Goal: Use online tool/utility: Utilize a website feature to perform a specific function

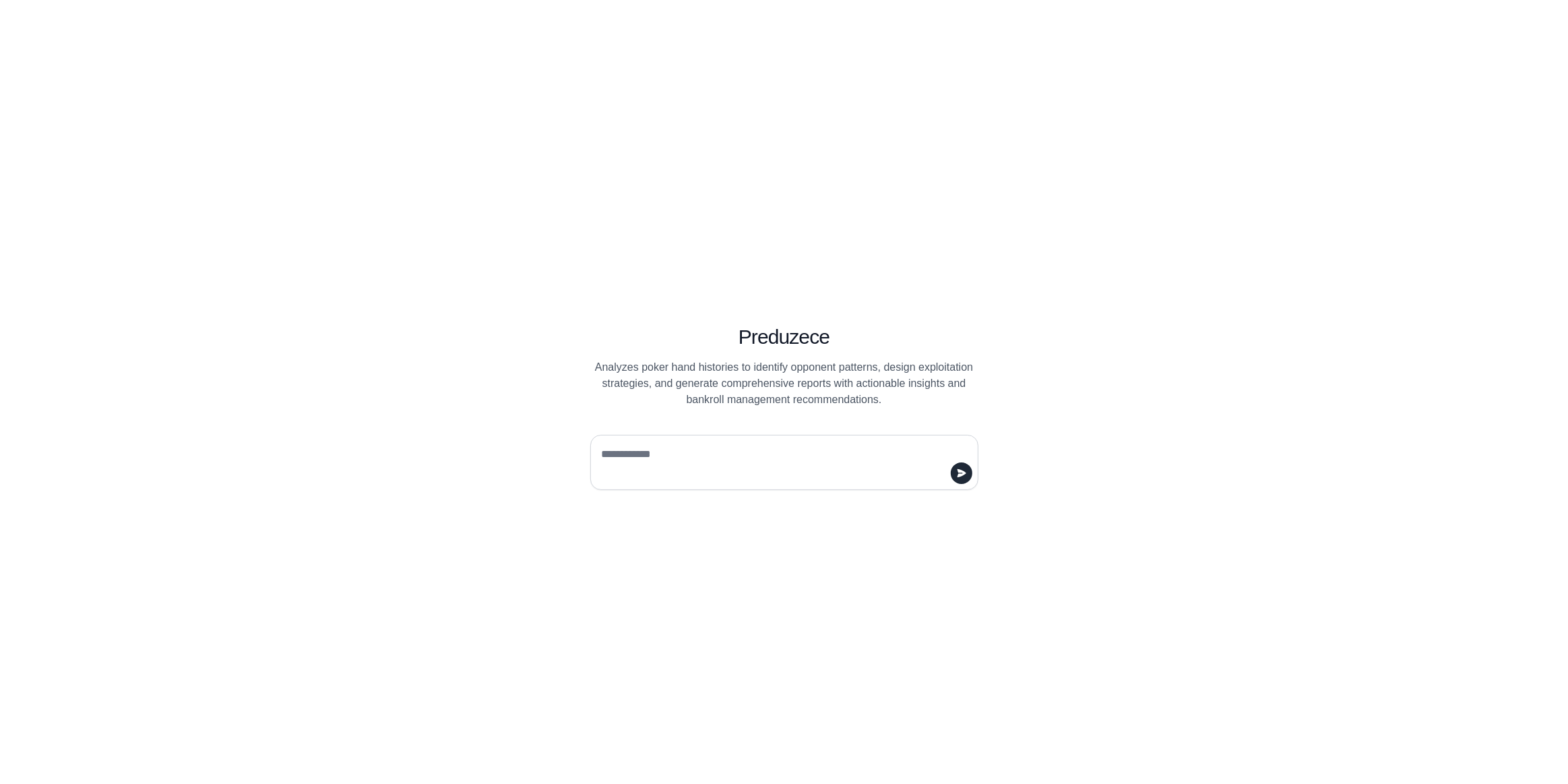
click at [759, 456] on textarea at bounding box center [780, 463] width 363 height 38
paste textarea "**********"
type textarea "**********"
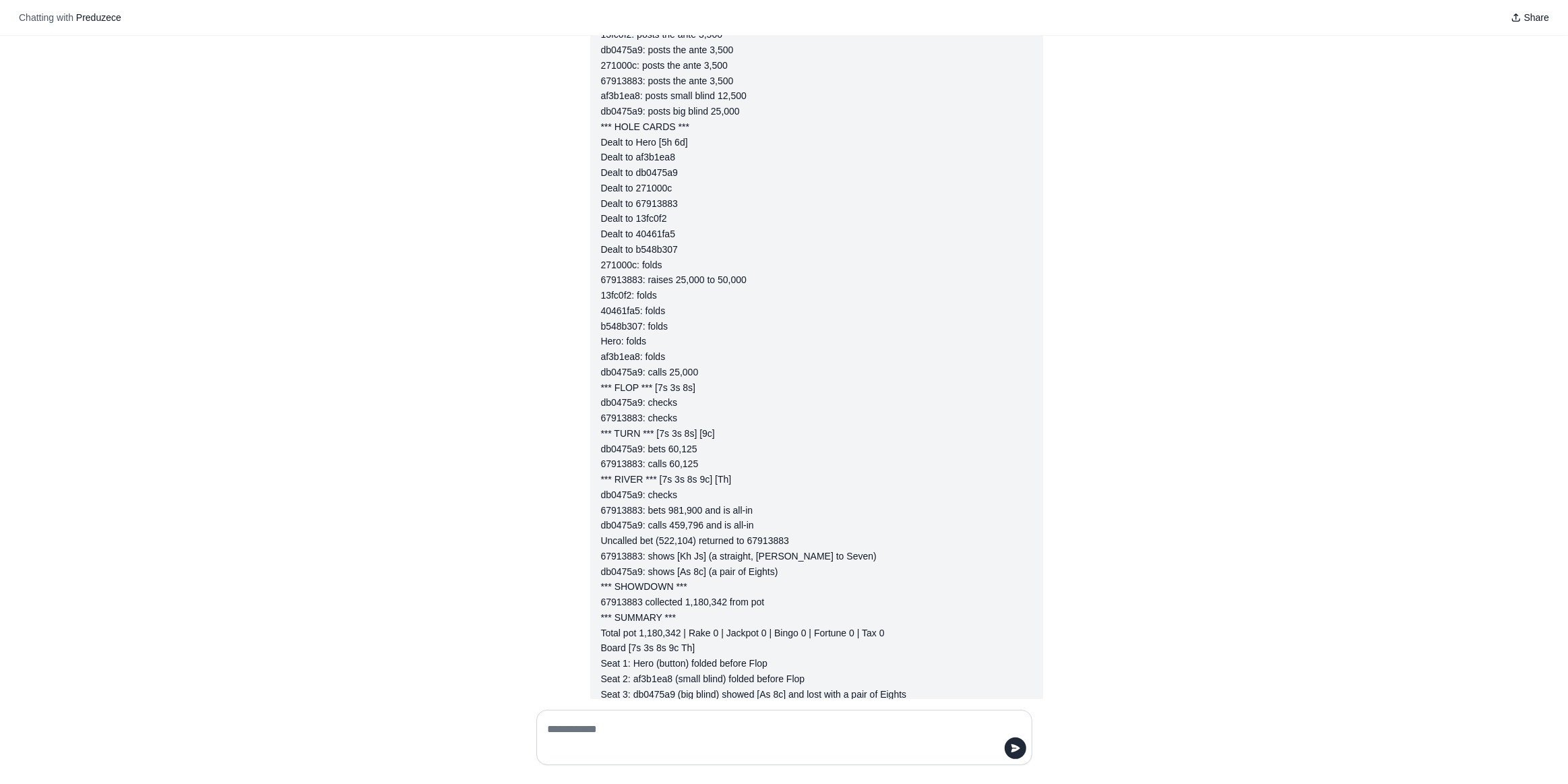
scroll to position [1189, 0]
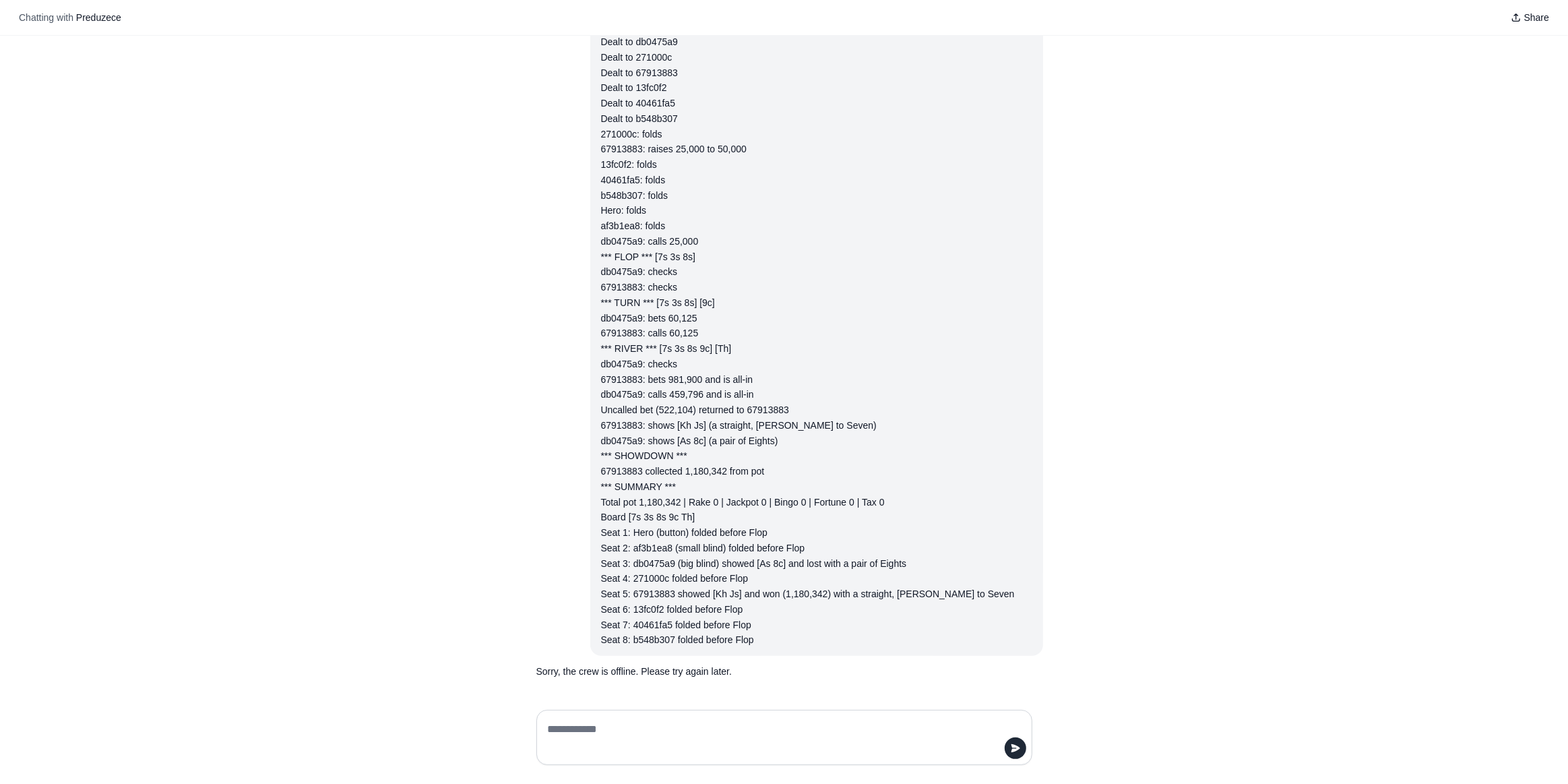
click at [719, 640] on div "Poker Hand #TM4844864205: Tournament #221347716, Bounty Hunters HR Main Event $…" at bounding box center [817, 157] width 431 height 982
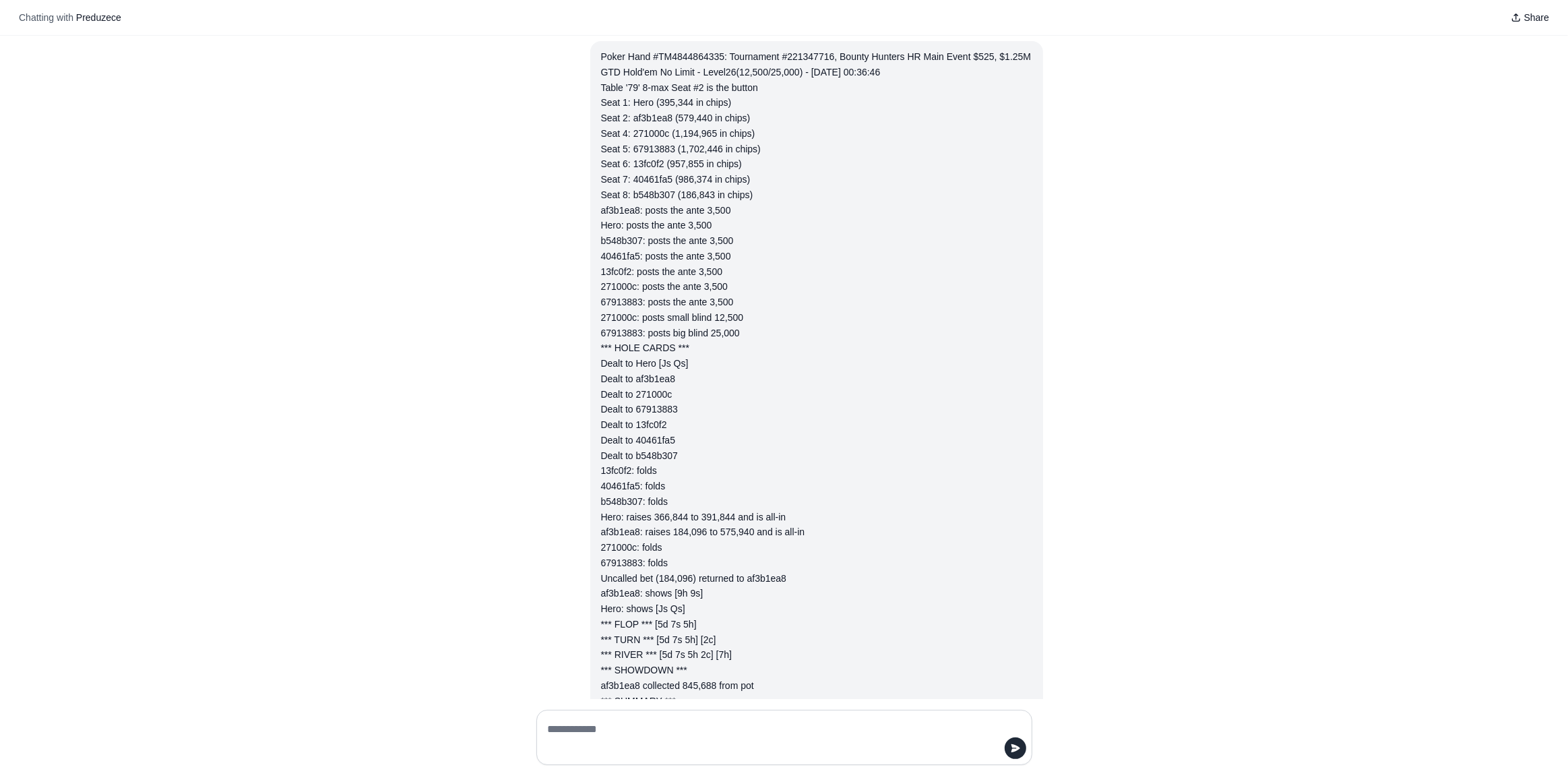
scroll to position [0, 0]
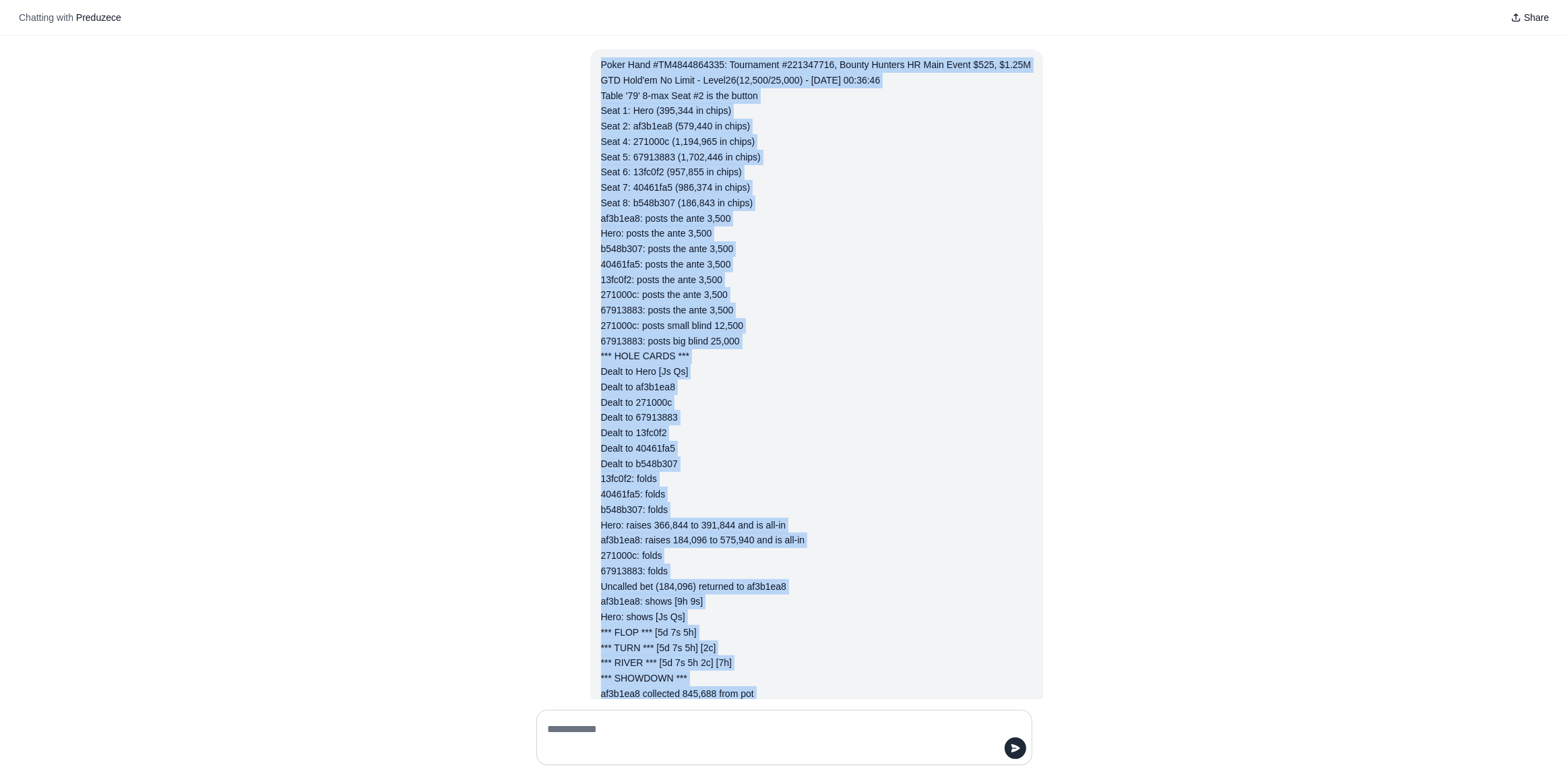
click at [601, 57] on div "Poker Hand #TM4844864335: Tournament #221347716, Bounty Hunters HR Main Event $…" at bounding box center [817, 456] width 431 height 797
copy div "Poker Hand #TM4844864335: Tournament #221347716, Bounty Hunters HR Main Event $…"
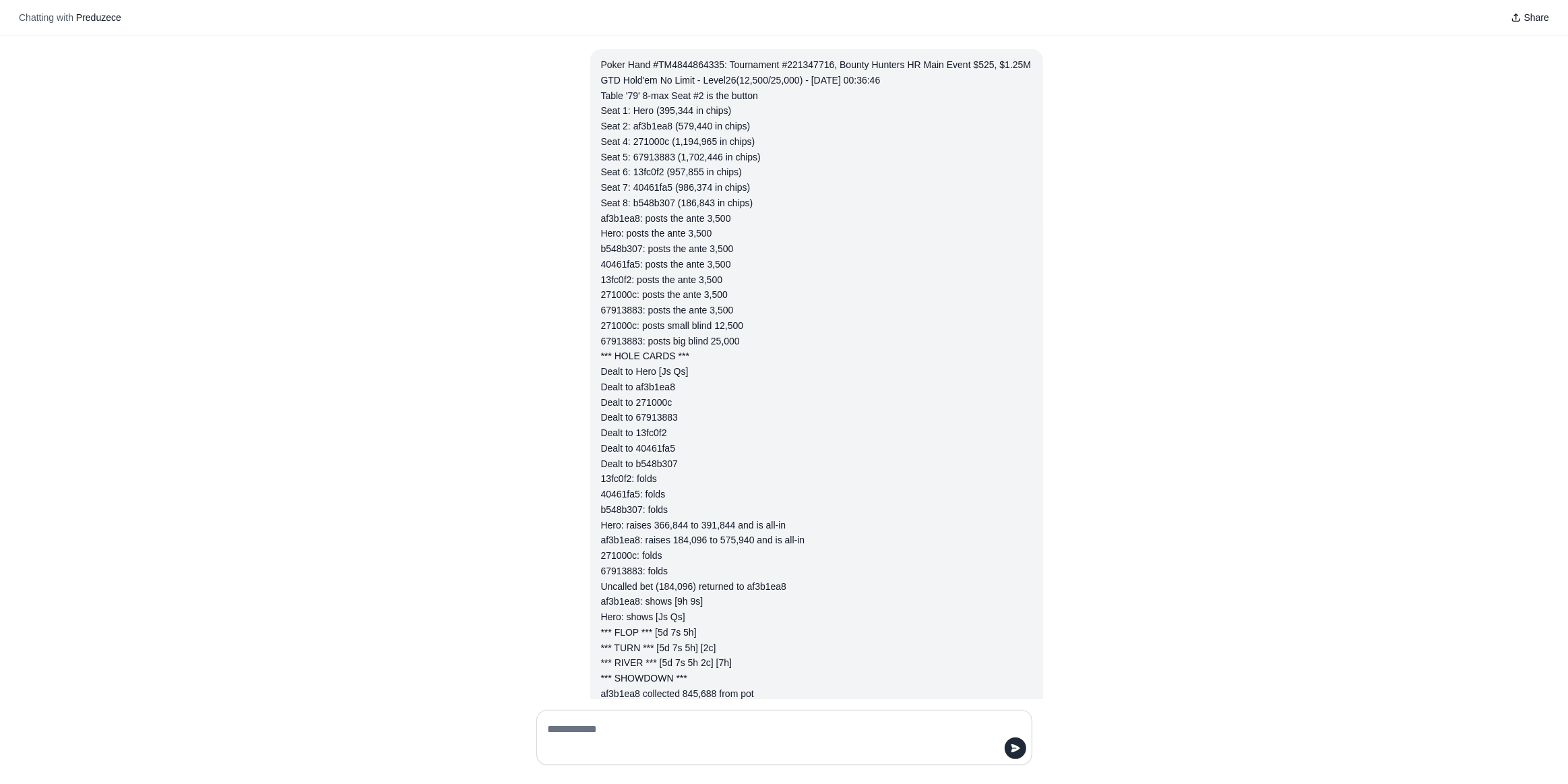
click at [657, 706] on div at bounding box center [784, 738] width 517 height 77
click at [646, 722] on textarea at bounding box center [780, 737] width 470 height 38
paste textarea "**********"
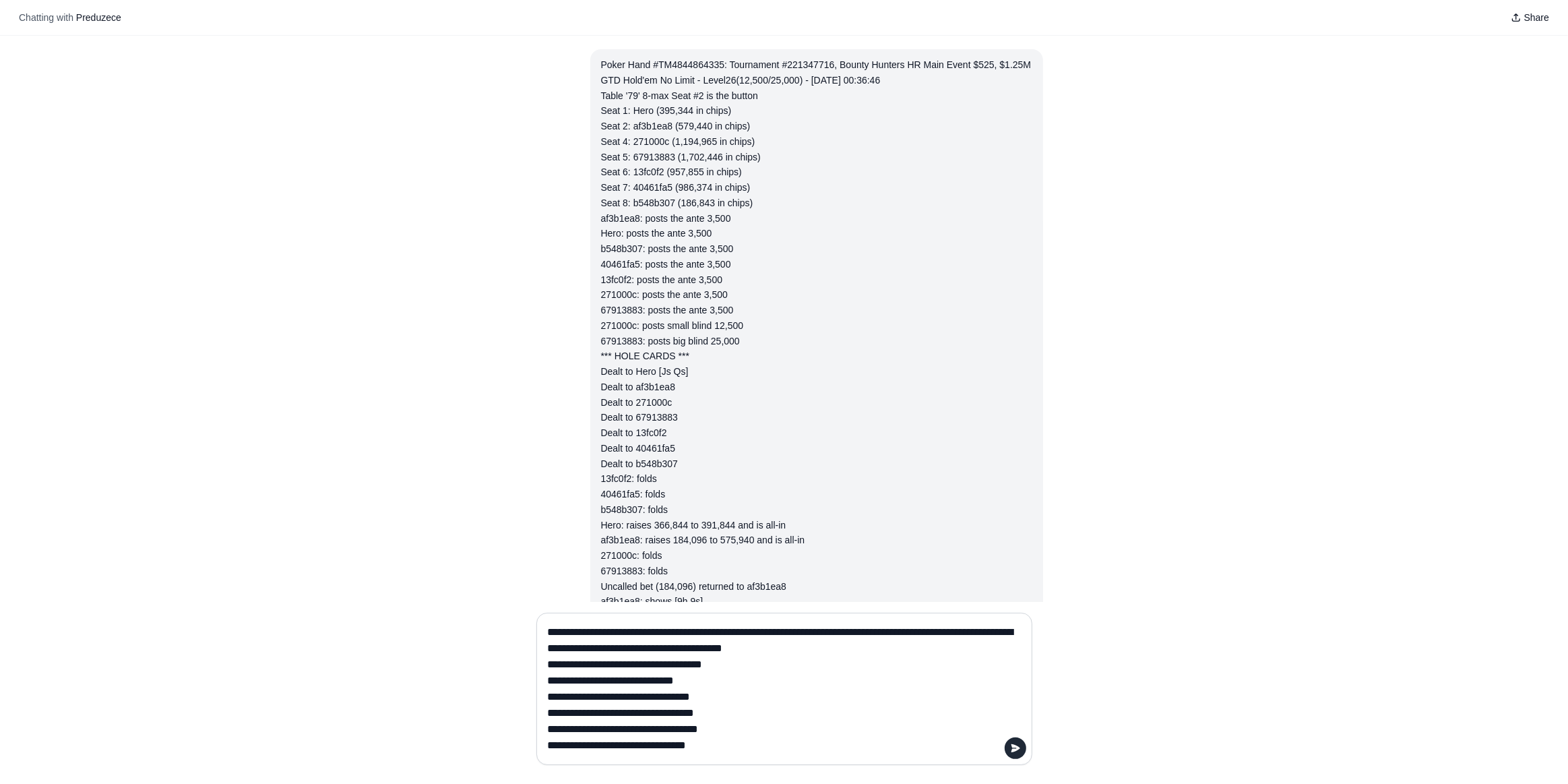
scroll to position [1758, 0]
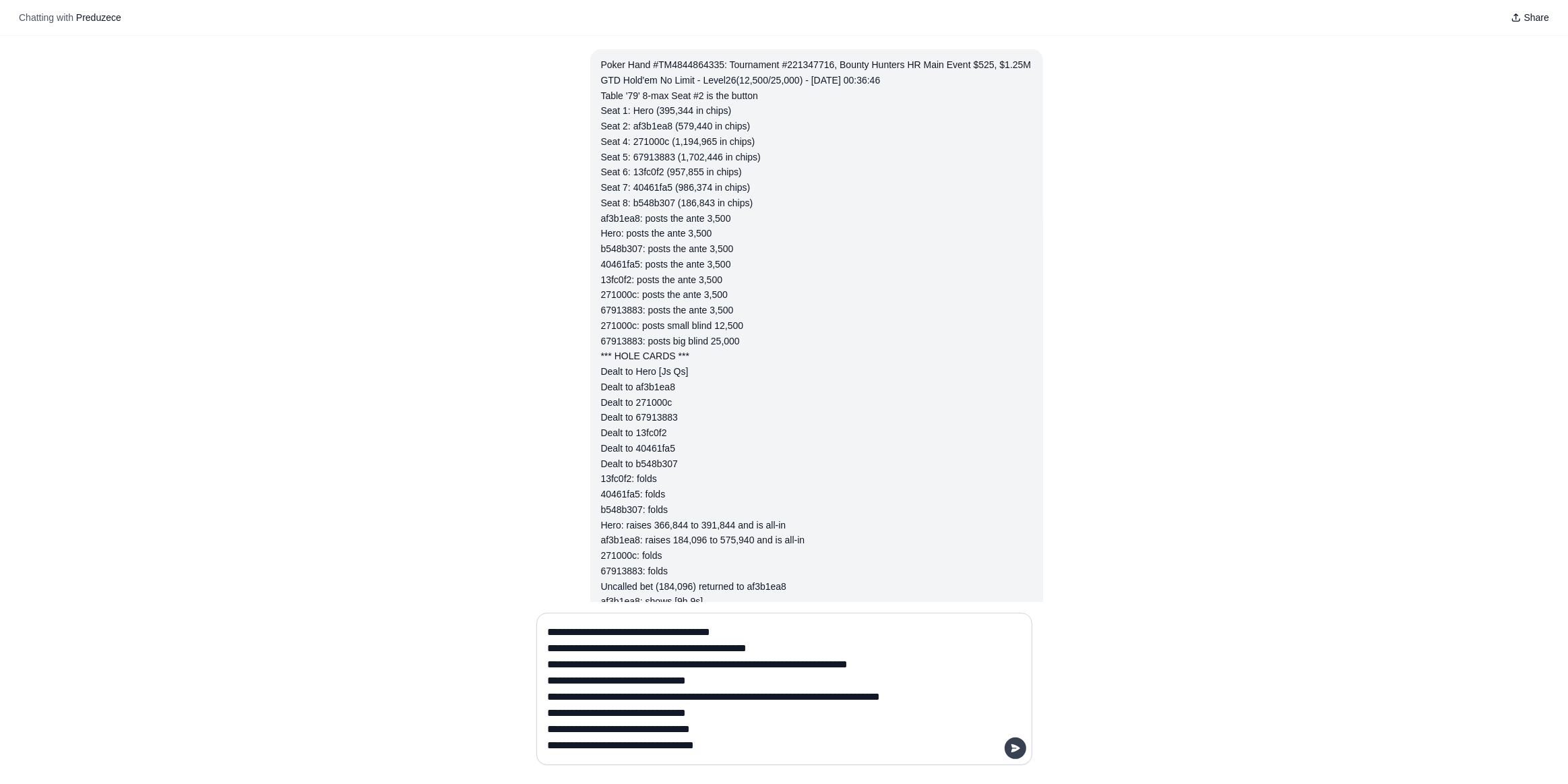
type textarea "**********"
click at [1021, 747] on button "submit" at bounding box center [1016, 749] width 22 height 22
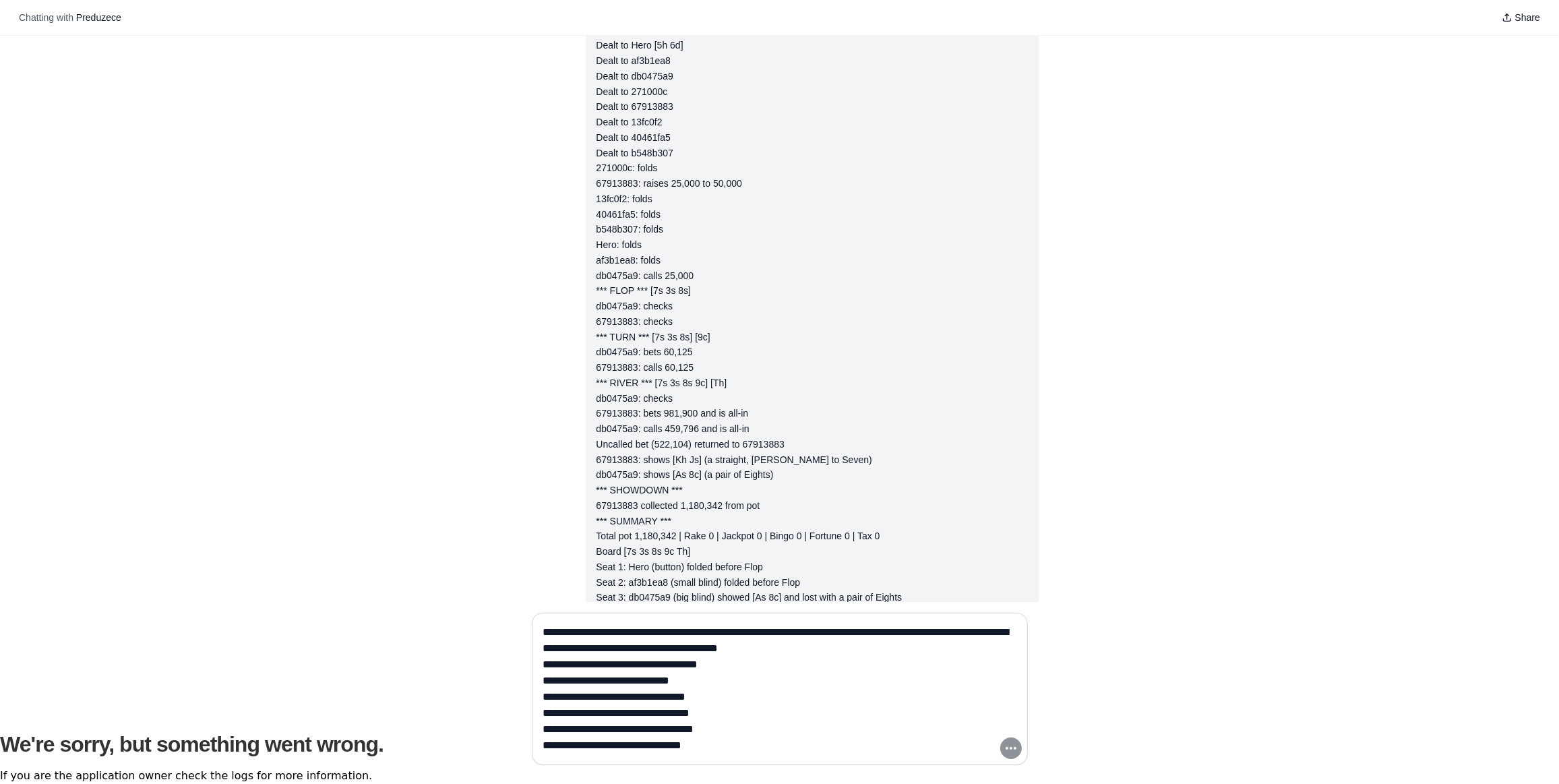
scroll to position [2985, 0]
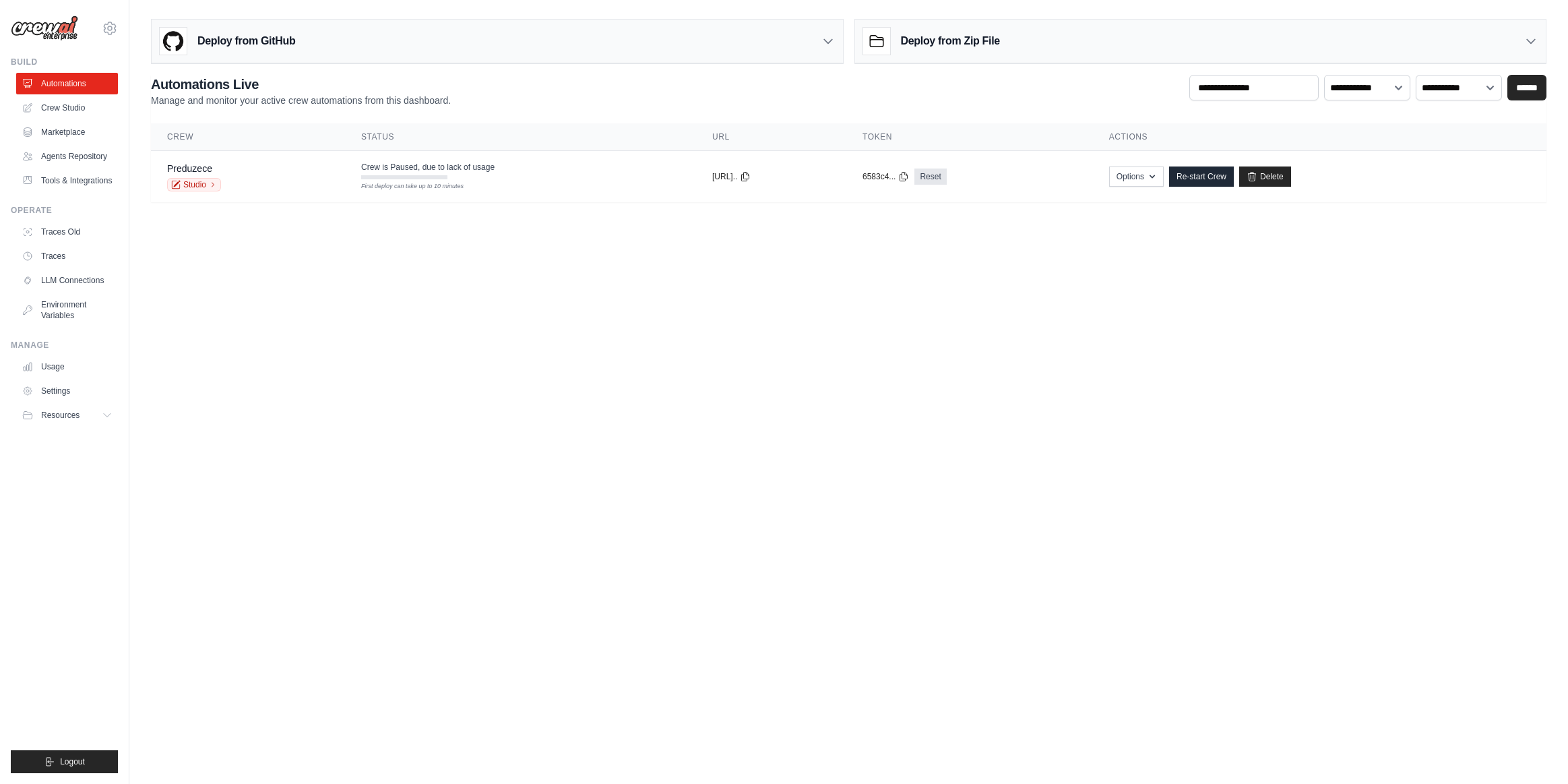
click at [345, 136] on th "Status" at bounding box center [520, 136] width 351 height 27
click at [1233, 180] on link "Re-start Crew" at bounding box center [1201, 176] width 65 height 20
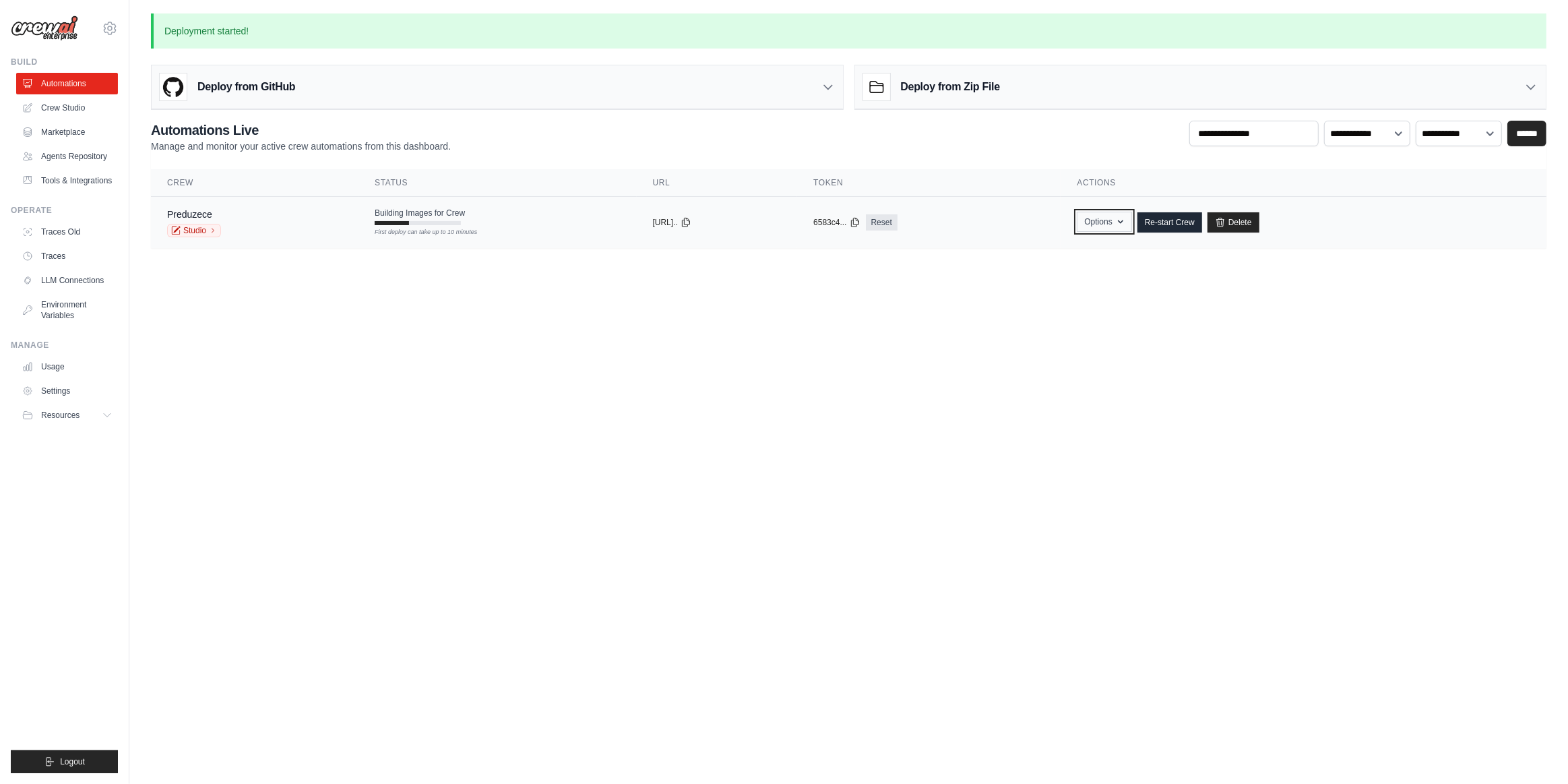
click at [1126, 220] on icon "button" at bounding box center [1121, 222] width 11 height 11
click at [1203, 266] on main "Deployment started! Deploy from GitHub Deploy your project directly from GitHub…" at bounding box center [848, 139] width 1438 height 278
click at [200, 228] on link "Studio" at bounding box center [194, 230] width 54 height 13
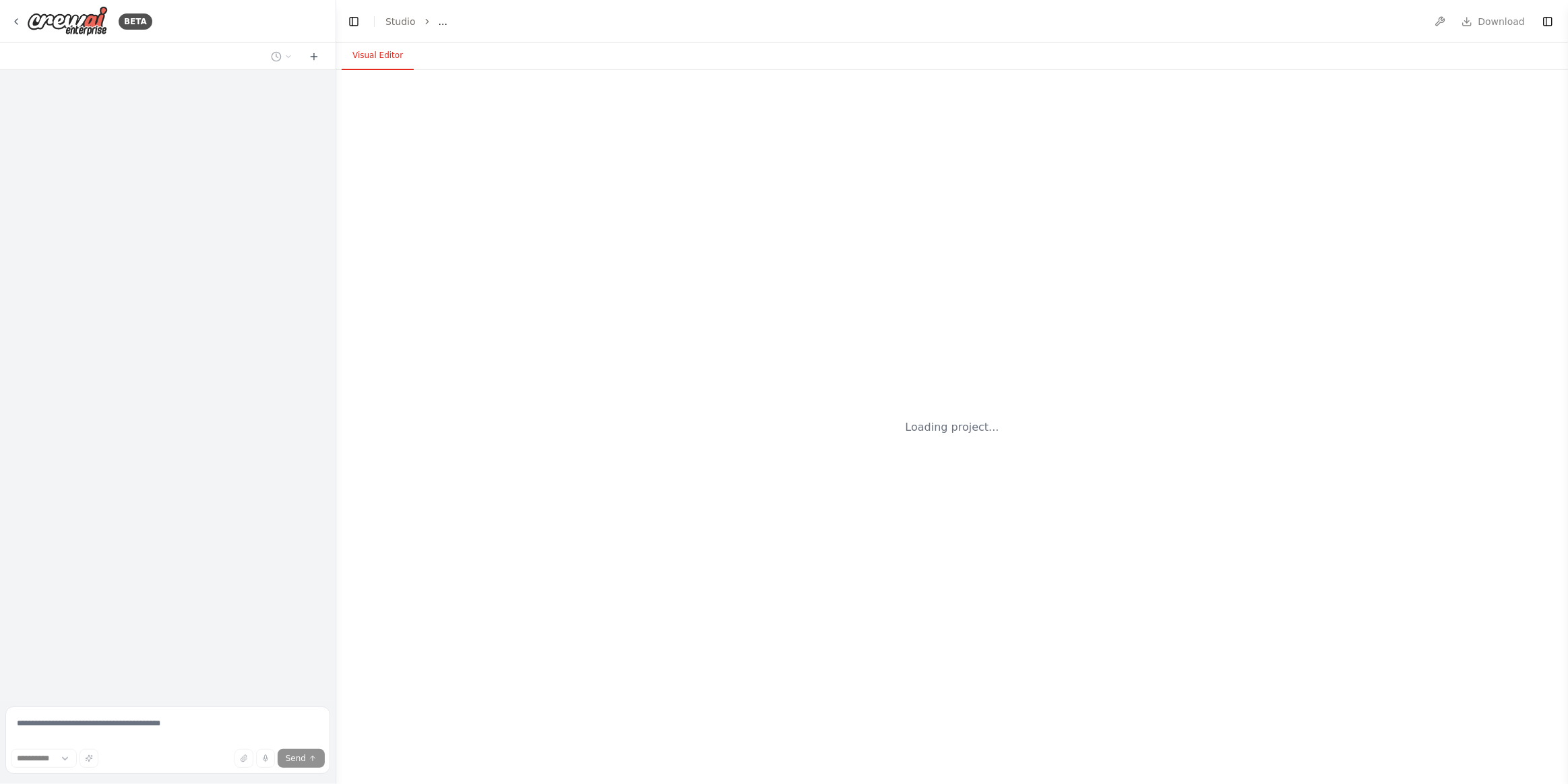
select select "****"
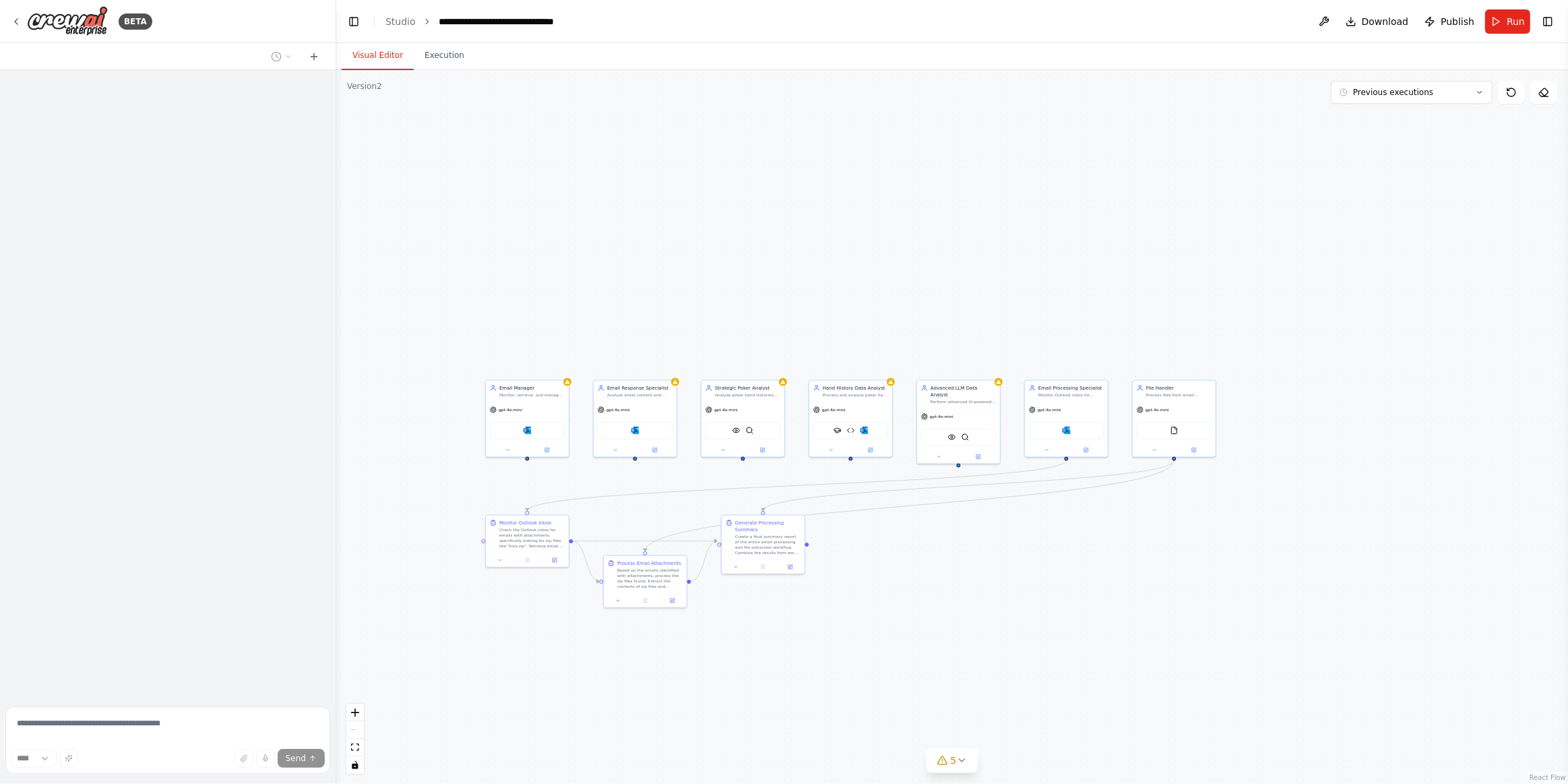
click at [1058, 555] on div ".deletable-edge-delete-btn { width: 20px; height: 20px; border: 0px solid #ffff…" at bounding box center [952, 426] width 1232 height 713
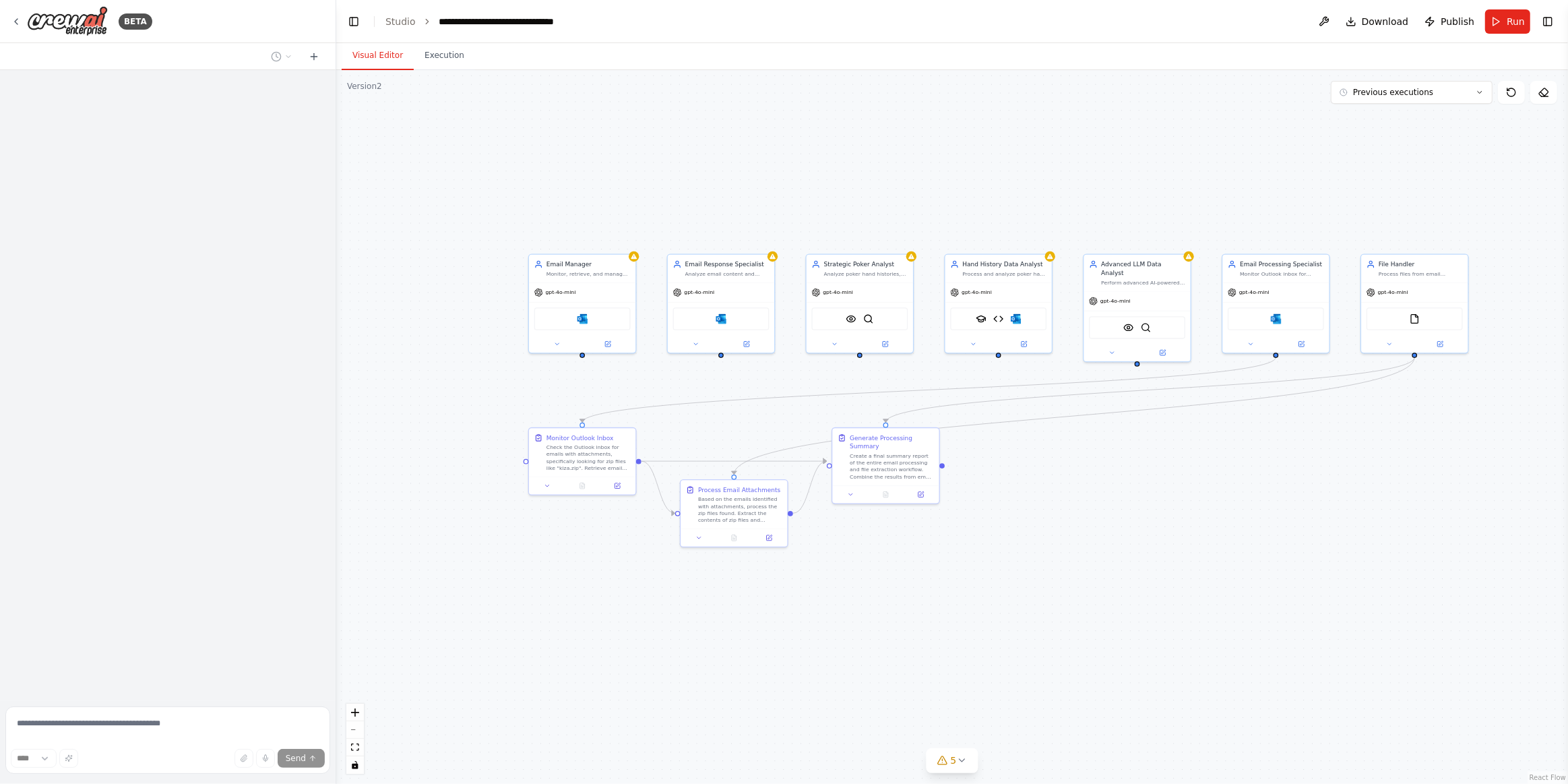
drag, startPoint x: 832, startPoint y: 594, endPoint x: 1048, endPoint y: 518, distance: 229.0
click at [1048, 518] on div ".deletable-edge-delete-btn { width: 20px; height: 20px; border: 0px solid #ffff…" at bounding box center [952, 426] width 1232 height 713
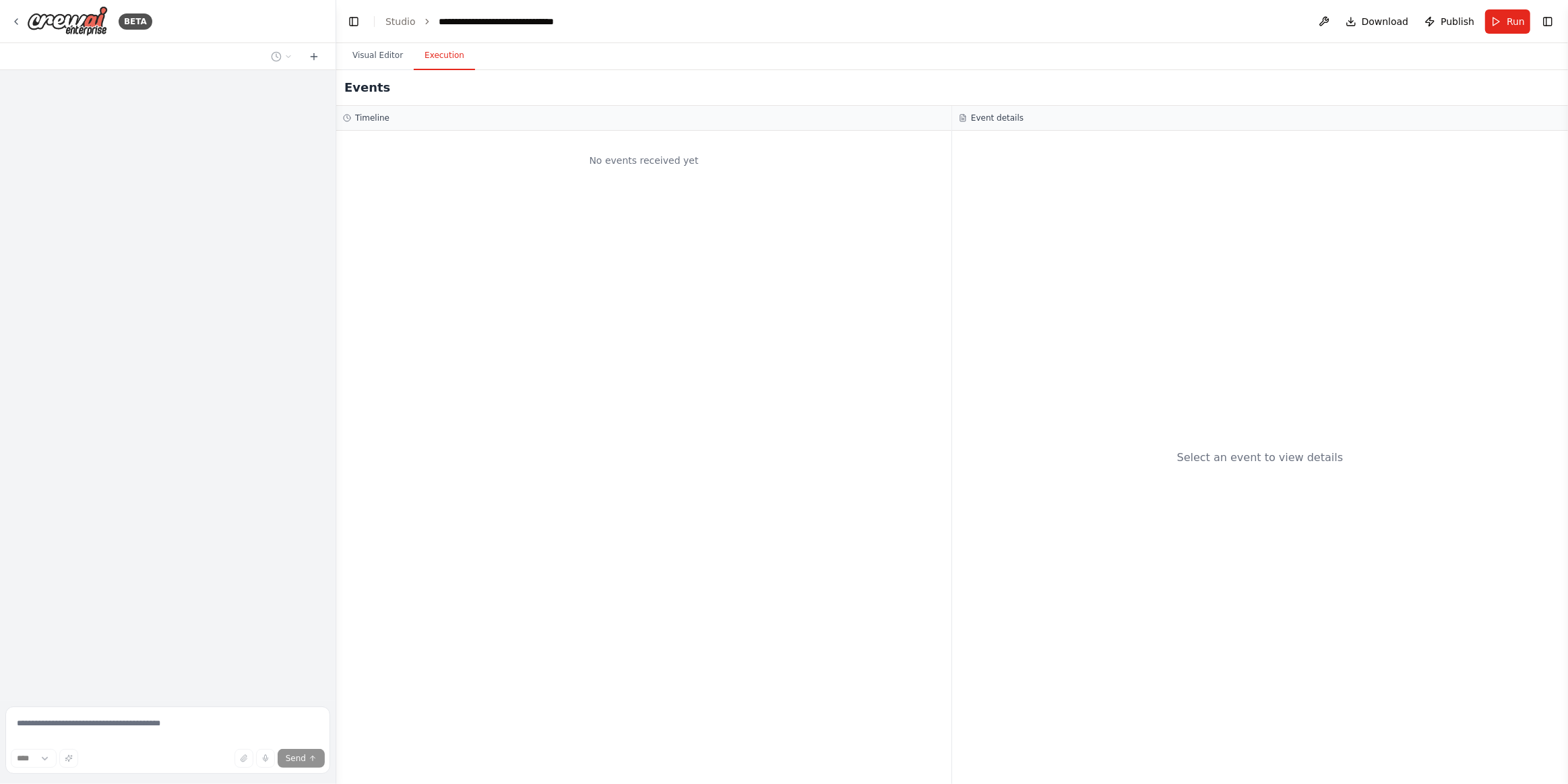
click at [441, 52] on button "Execution" at bounding box center [444, 56] width 61 height 28
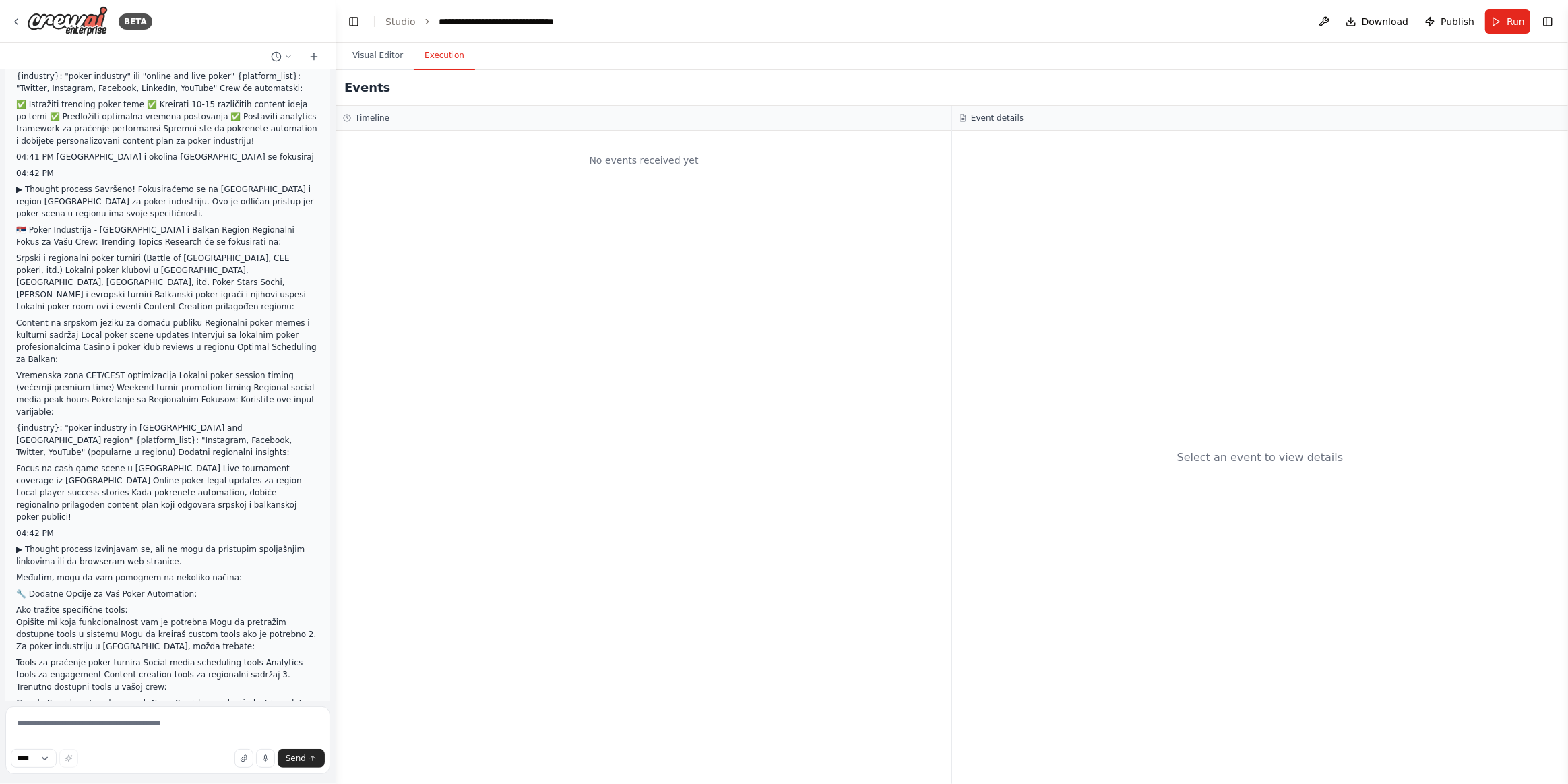
scroll to position [4138, 0]
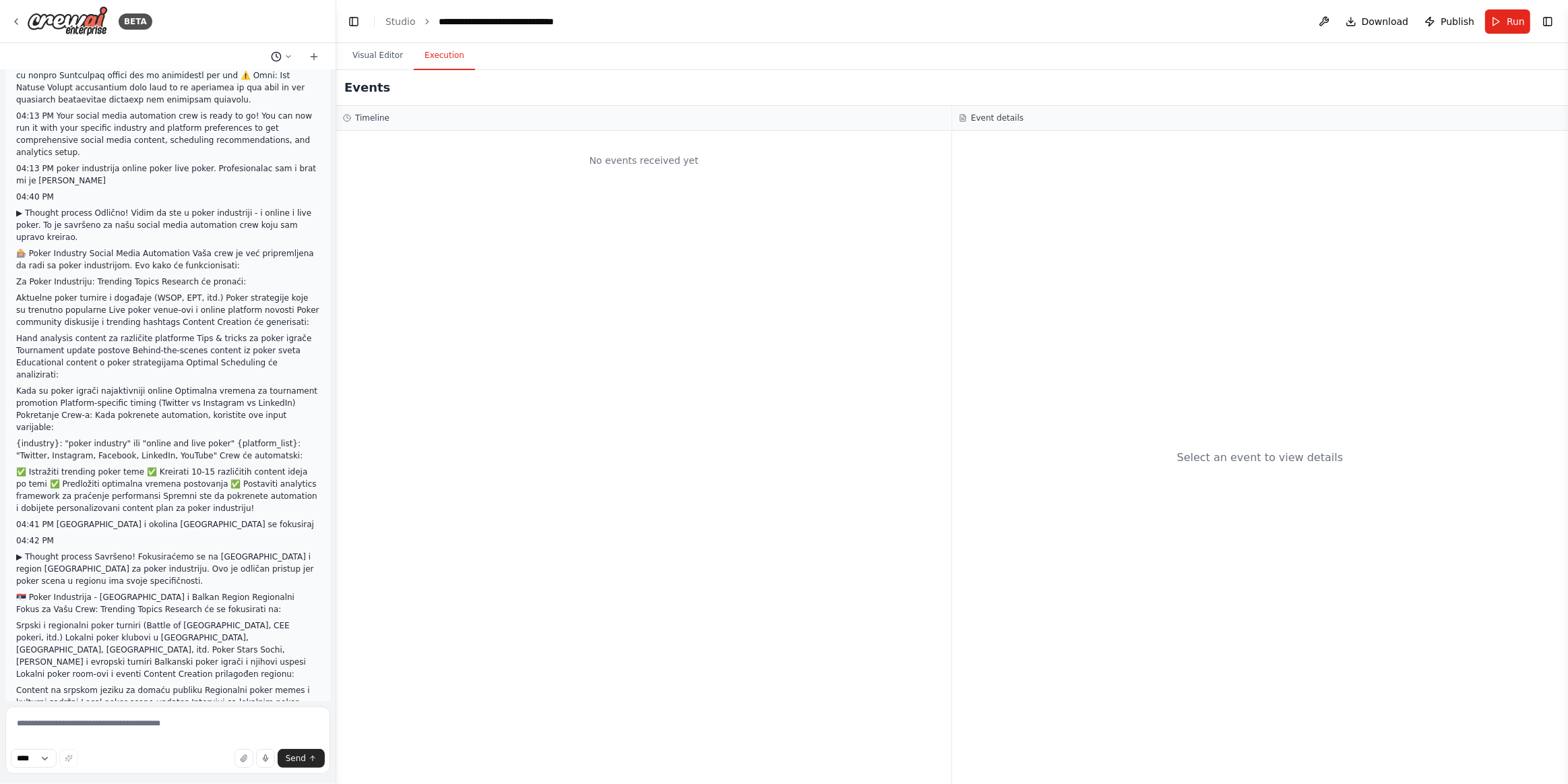
click at [288, 55] on icon at bounding box center [288, 56] width 8 height 8
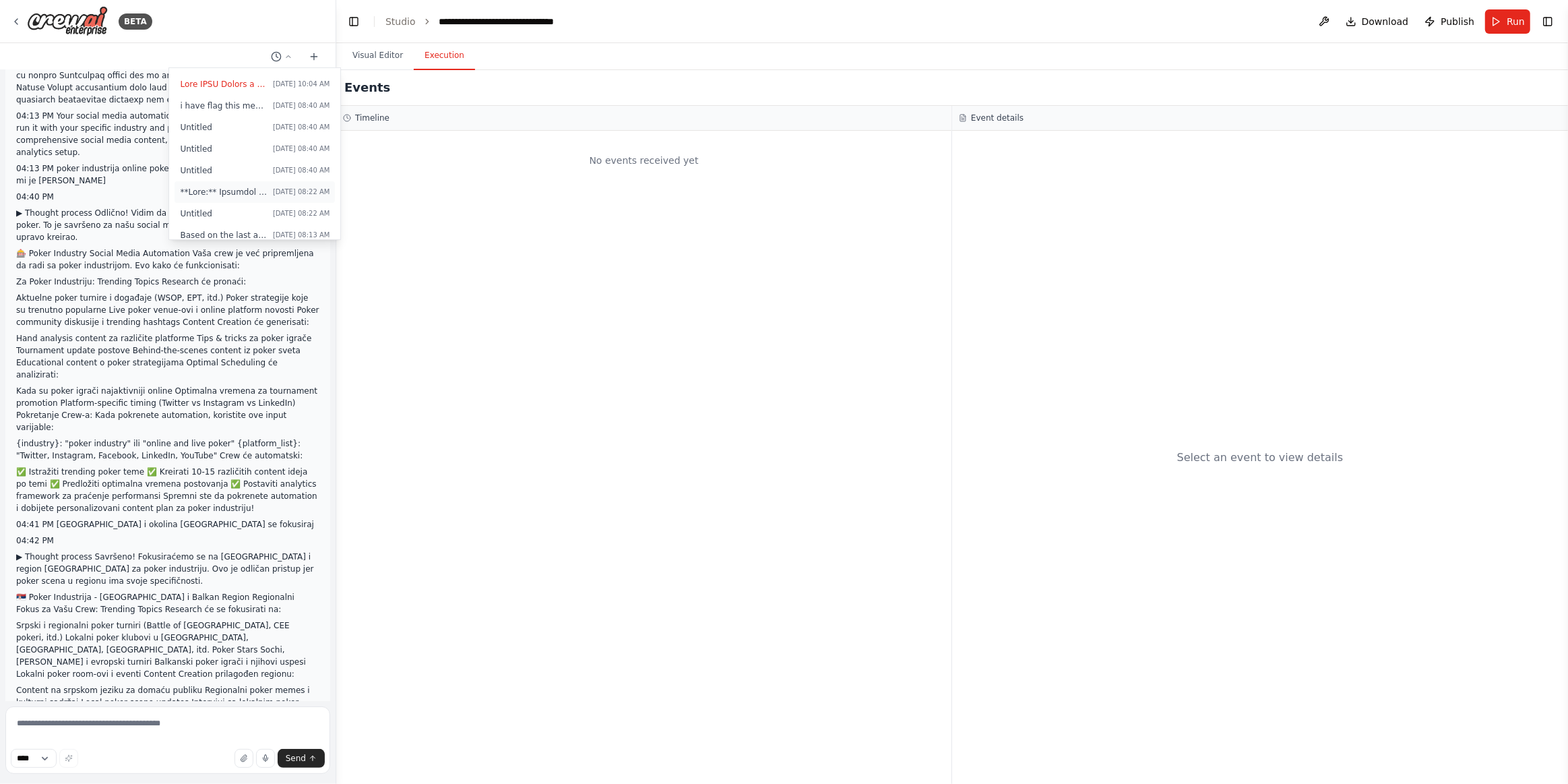
scroll to position [55, 0]
click at [242, 140] on span at bounding box center [224, 138] width 88 height 11
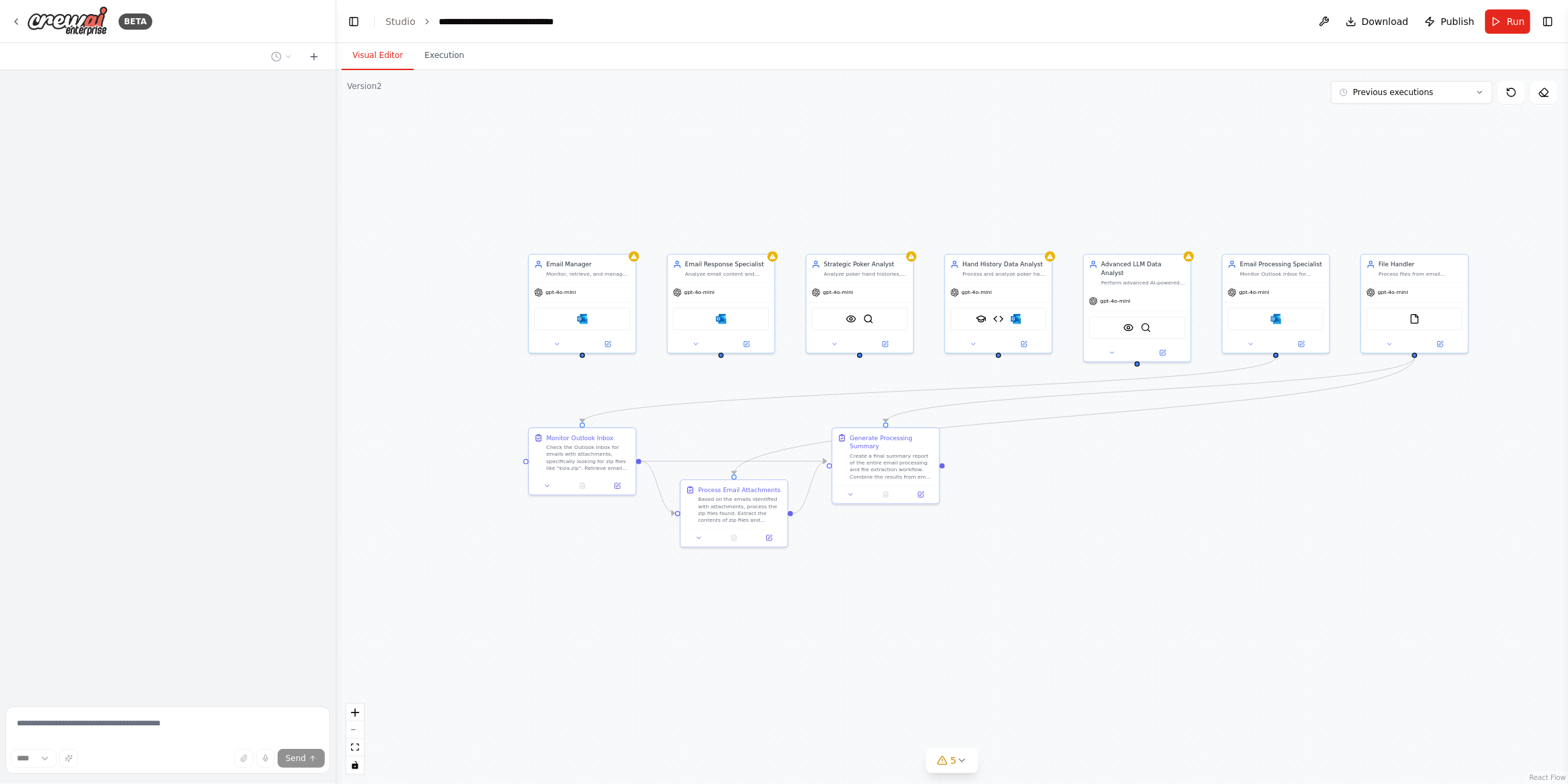
click at [403, 57] on button "Visual Editor" at bounding box center [378, 56] width 72 height 28
click at [323, 46] on div at bounding box center [168, 56] width 335 height 27
click at [301, 53] on div at bounding box center [295, 56] width 60 height 16
click at [313, 55] on icon at bounding box center [314, 56] width 11 height 11
click at [394, 21] on link "Studio" at bounding box center [400, 22] width 31 height 11
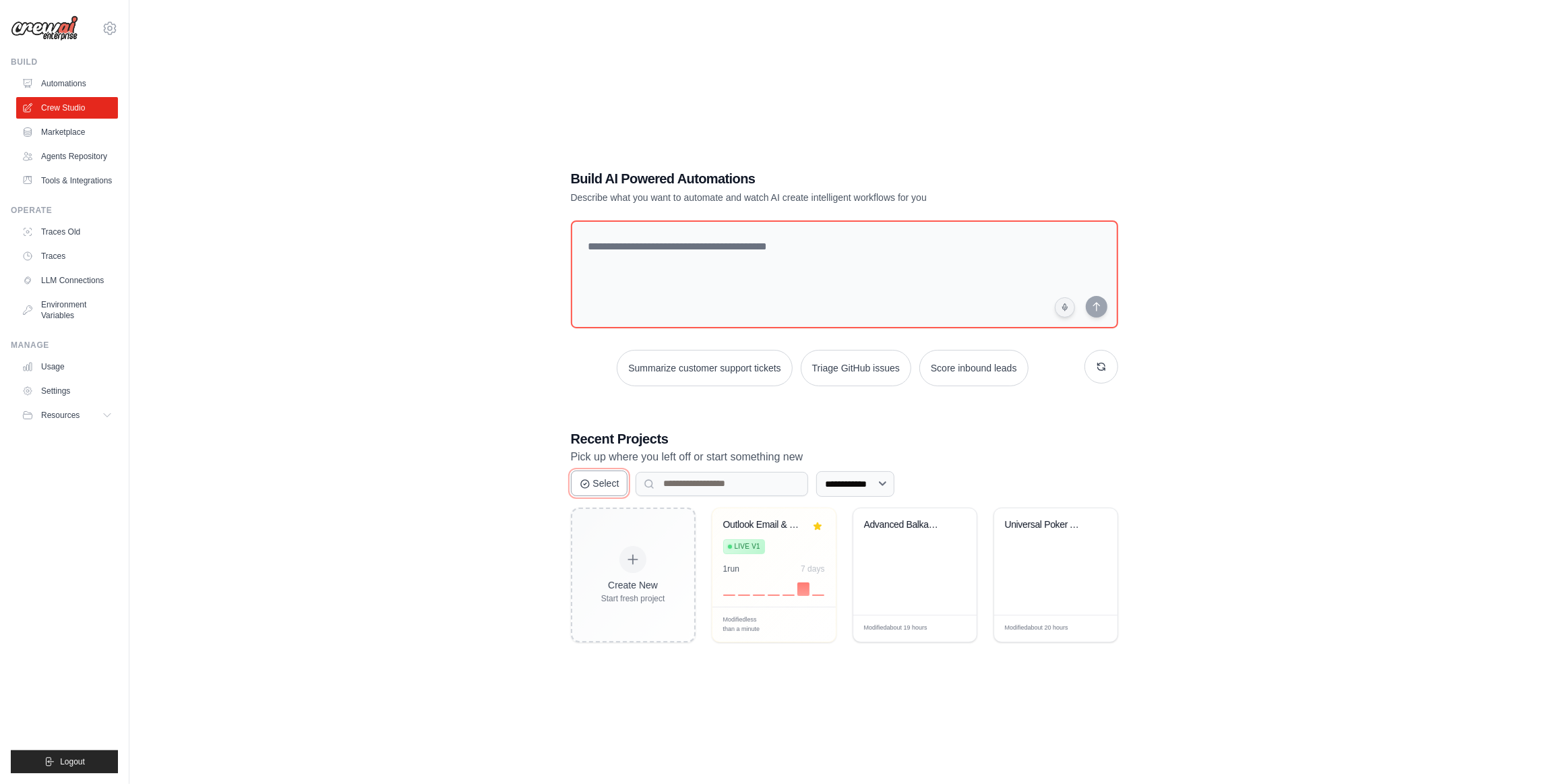
click at [623, 489] on button "Select" at bounding box center [599, 483] width 57 height 26
click at [623, 489] on button "Cancel" at bounding box center [601, 483] width 60 height 26
click at [739, 563] on div "1 run" at bounding box center [731, 568] width 16 height 11
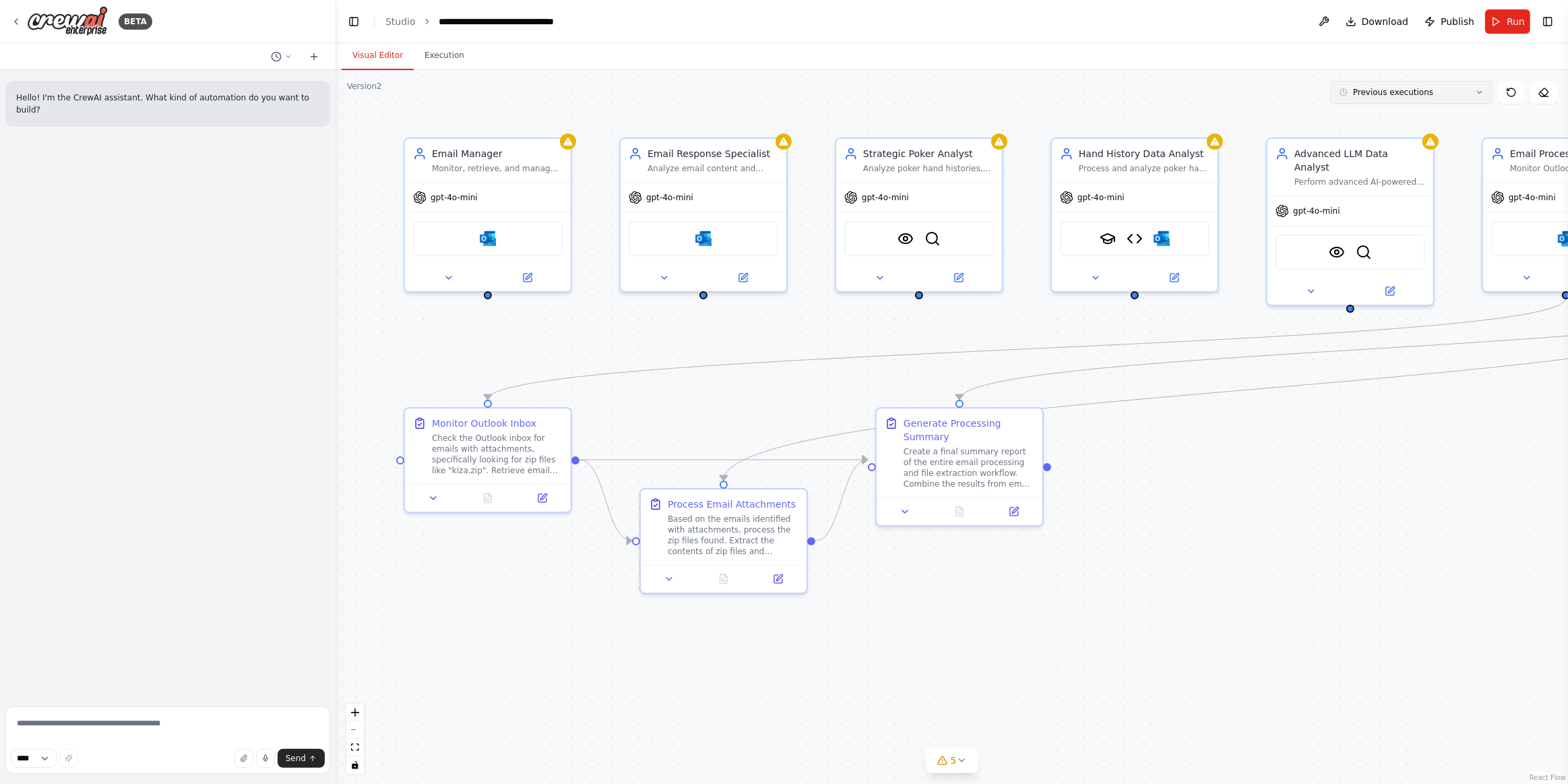
click at [1452, 91] on button "Previous executions" at bounding box center [1411, 92] width 161 height 23
click at [1415, 112] on div "19h 36m ago" at bounding box center [1419, 118] width 135 height 11
click at [1541, 93] on icon at bounding box center [1541, 93] width 4 height 4
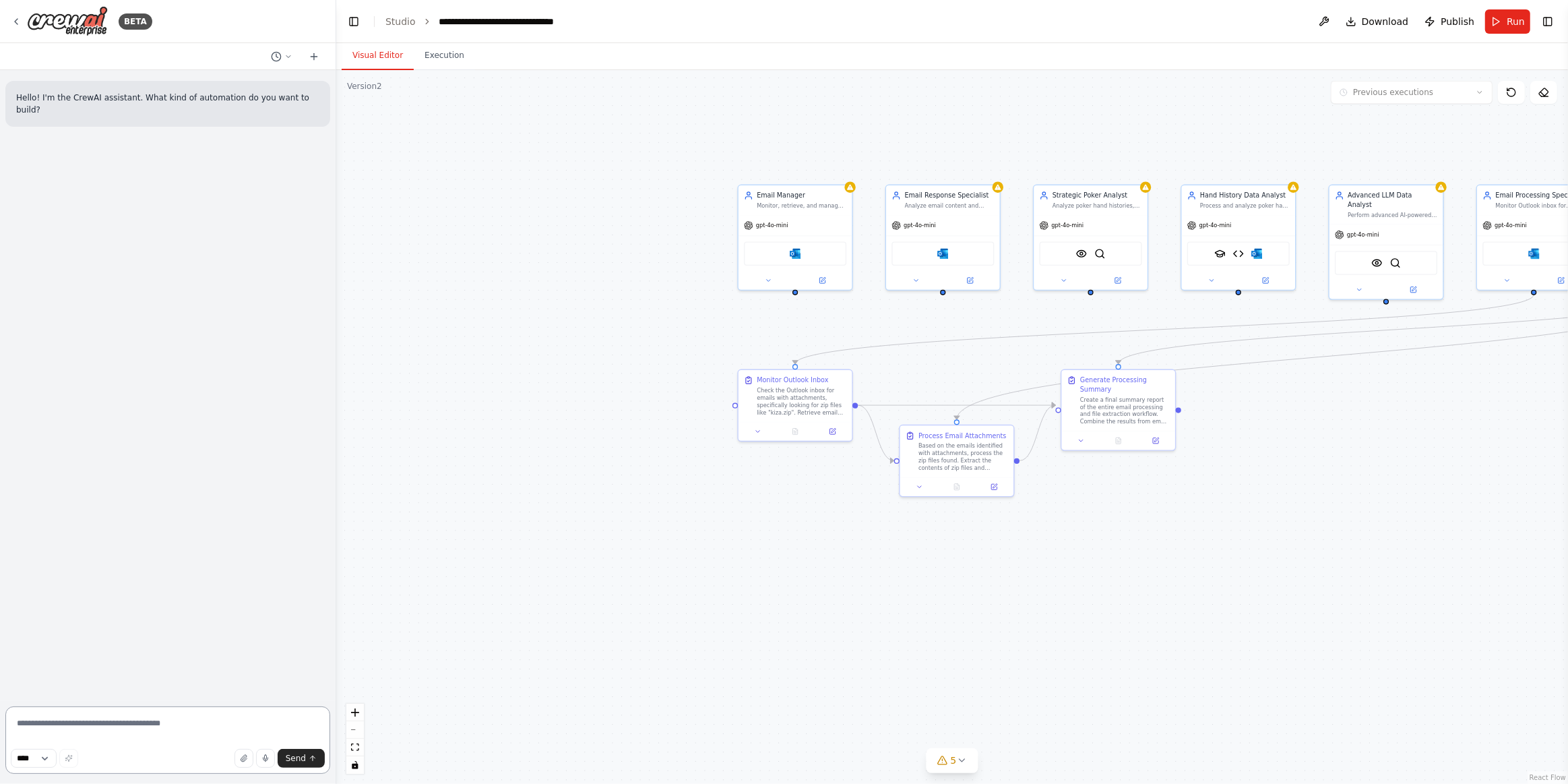
click at [260, 717] on textarea at bounding box center [168, 740] width 324 height 67
click at [45, 761] on select "****" at bounding box center [34, 758] width 45 height 19
drag, startPoint x: 38, startPoint y: 757, endPoint x: 133, endPoint y: 759, distance: 95.0
click at [37, 757] on select "****" at bounding box center [34, 758] width 45 height 19
click at [180, 735] on textarea at bounding box center [168, 740] width 324 height 67
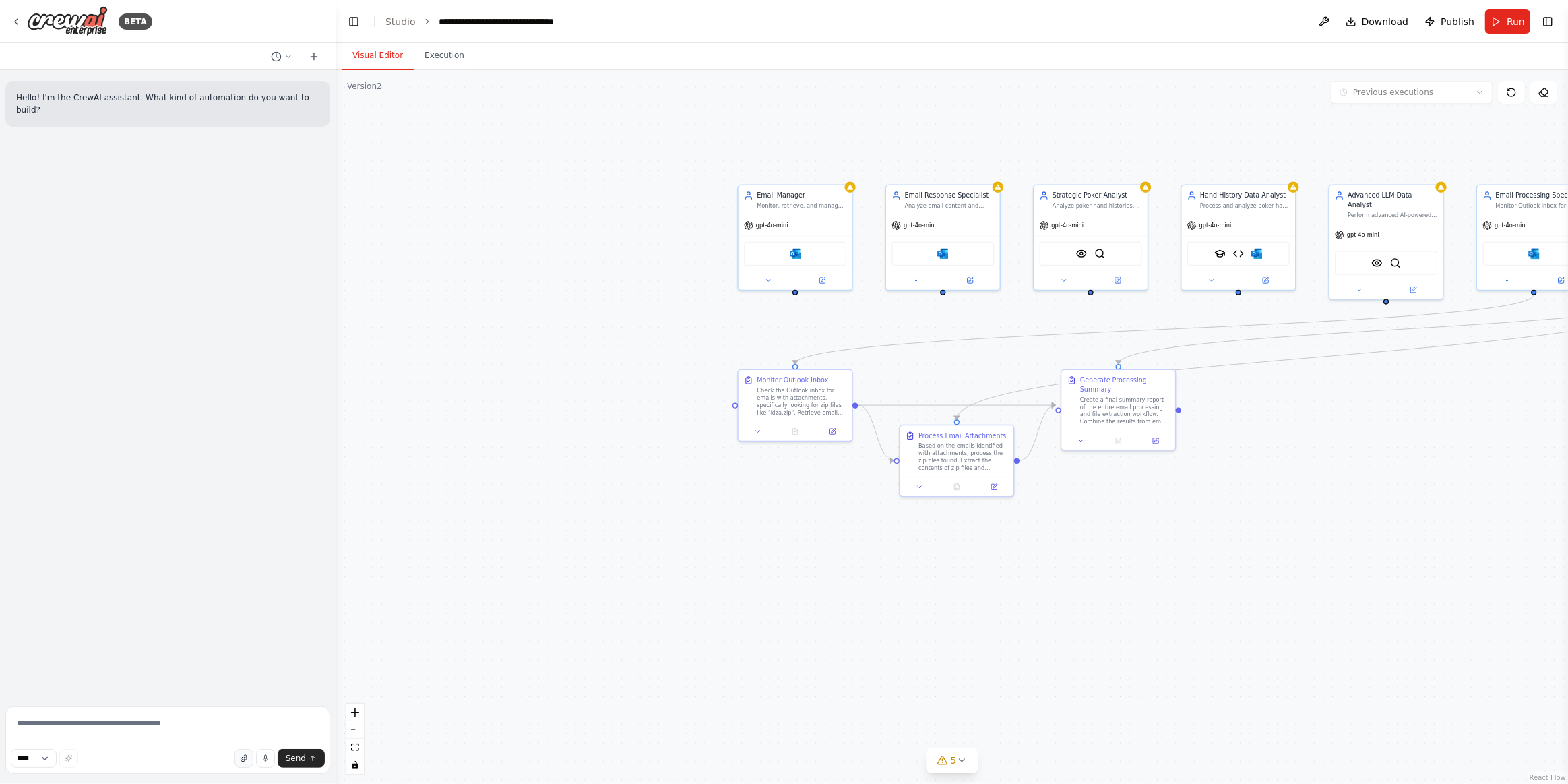
click at [247, 758] on icon "button" at bounding box center [244, 758] width 8 height 8
click at [301, 755] on span "Send" at bounding box center [296, 758] width 20 height 11
click at [150, 712] on textarea at bounding box center [168, 740] width 324 height 67
type textarea "**********"
click at [572, 285] on div ".deletable-edge-delete-btn { width: 20px; height: 20px; border: 0px solid #ffff…" at bounding box center [952, 426] width 1232 height 713
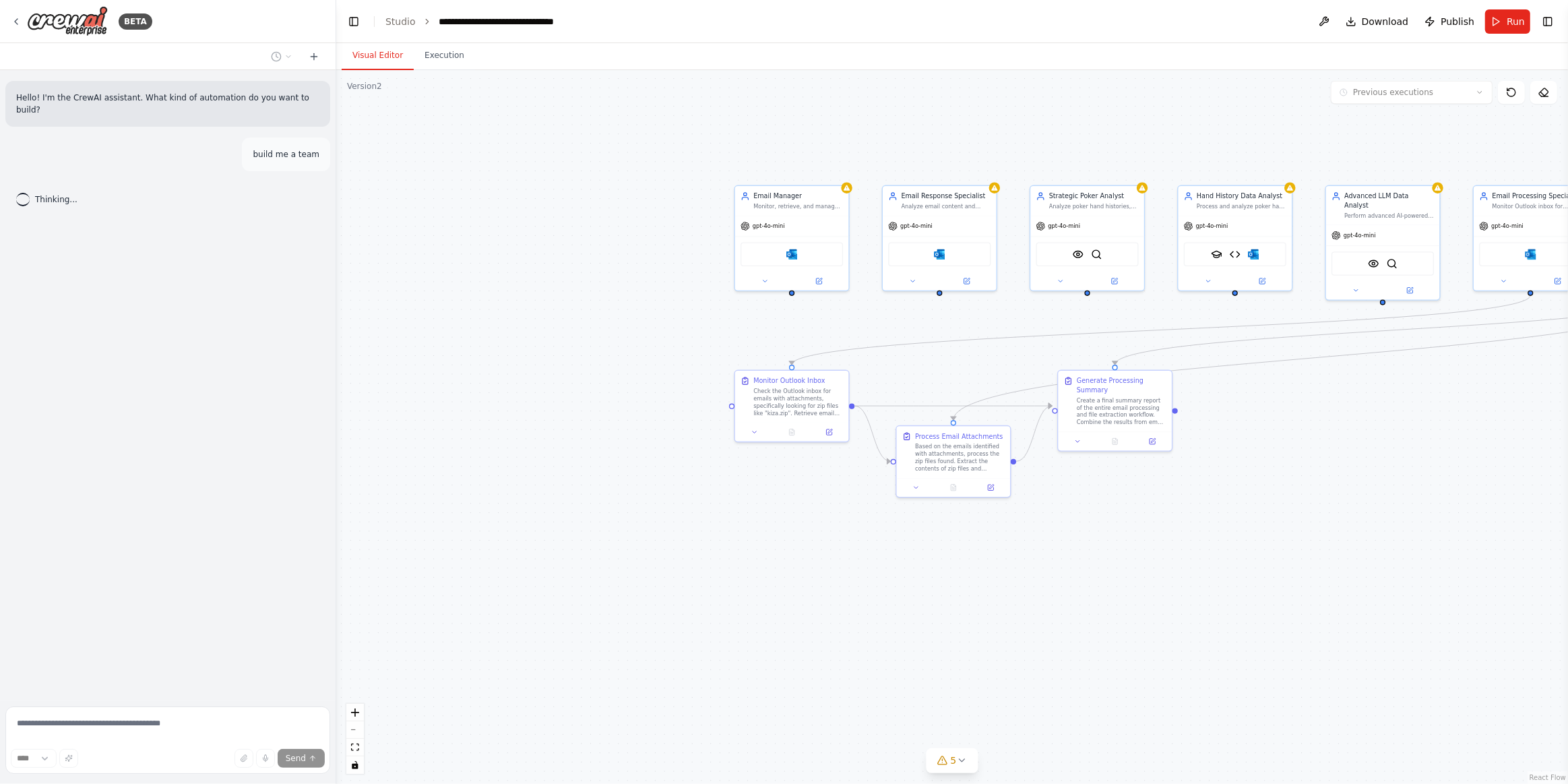
click at [319, 195] on div "Thinking..." at bounding box center [168, 199] width 324 height 35
click at [248, 219] on div "Hello! I'm the CrewAI assistant. What kind of automation do you want to build? …" at bounding box center [168, 385] width 335 height 631
drag, startPoint x: 248, startPoint y: 219, endPoint x: 524, endPoint y: 175, distance: 279.5
click at [246, 219] on div "Hello! I'm the CrewAI assistant. What kind of automation do you want to build? …" at bounding box center [168, 385] width 335 height 631
drag, startPoint x: 857, startPoint y: 107, endPoint x: 853, endPoint y: 117, distance: 10.8
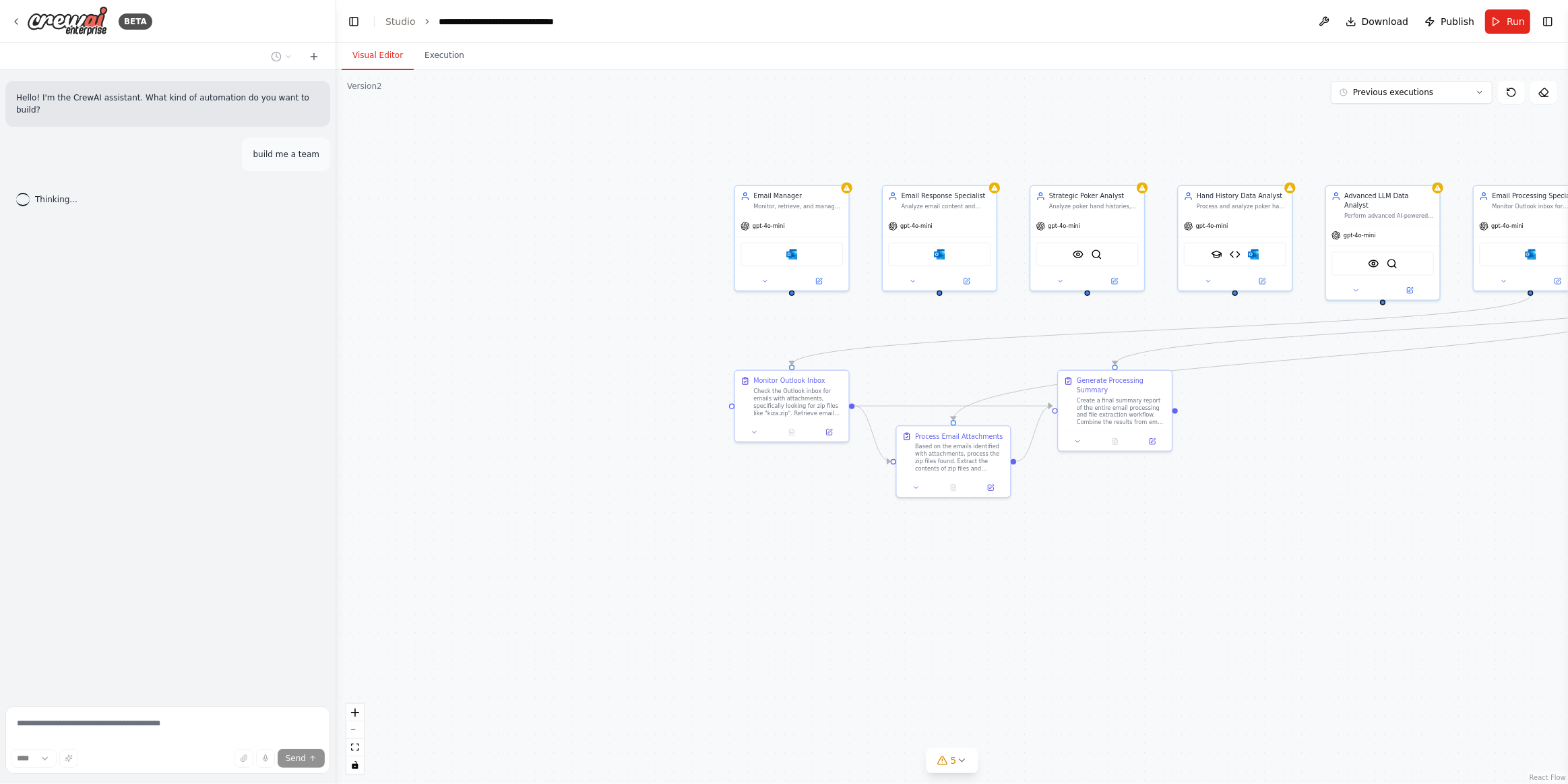
click at [857, 108] on div ".deletable-edge-delete-btn { width: 20px; height: 20px; border: 0px solid #ffff…" at bounding box center [952, 426] width 1232 height 713
drag, startPoint x: 576, startPoint y: 285, endPoint x: 386, endPoint y: 180, distance: 217.1
click at [574, 282] on div ".deletable-edge-delete-btn { width: 20px; height: 20px; border: 0px solid #ffff…" at bounding box center [952, 426] width 1232 height 713
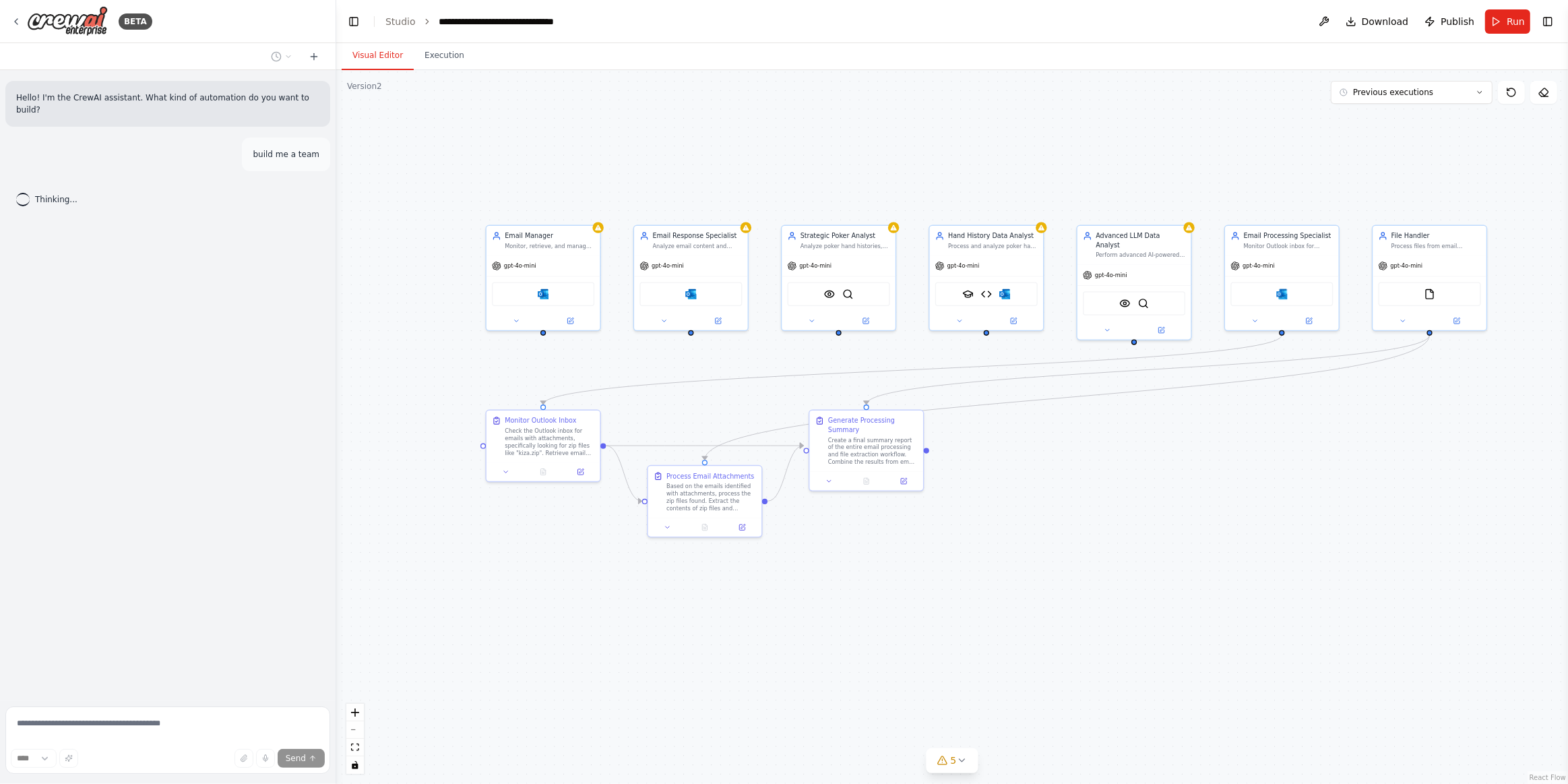
drag, startPoint x: 1099, startPoint y: 129, endPoint x: 754, endPoint y: 181, distance: 348.9
click at [754, 181] on div ".deletable-edge-delete-btn { width: 20px; height: 20px; border: 0px solid #ffff…" at bounding box center [952, 426] width 1232 height 713
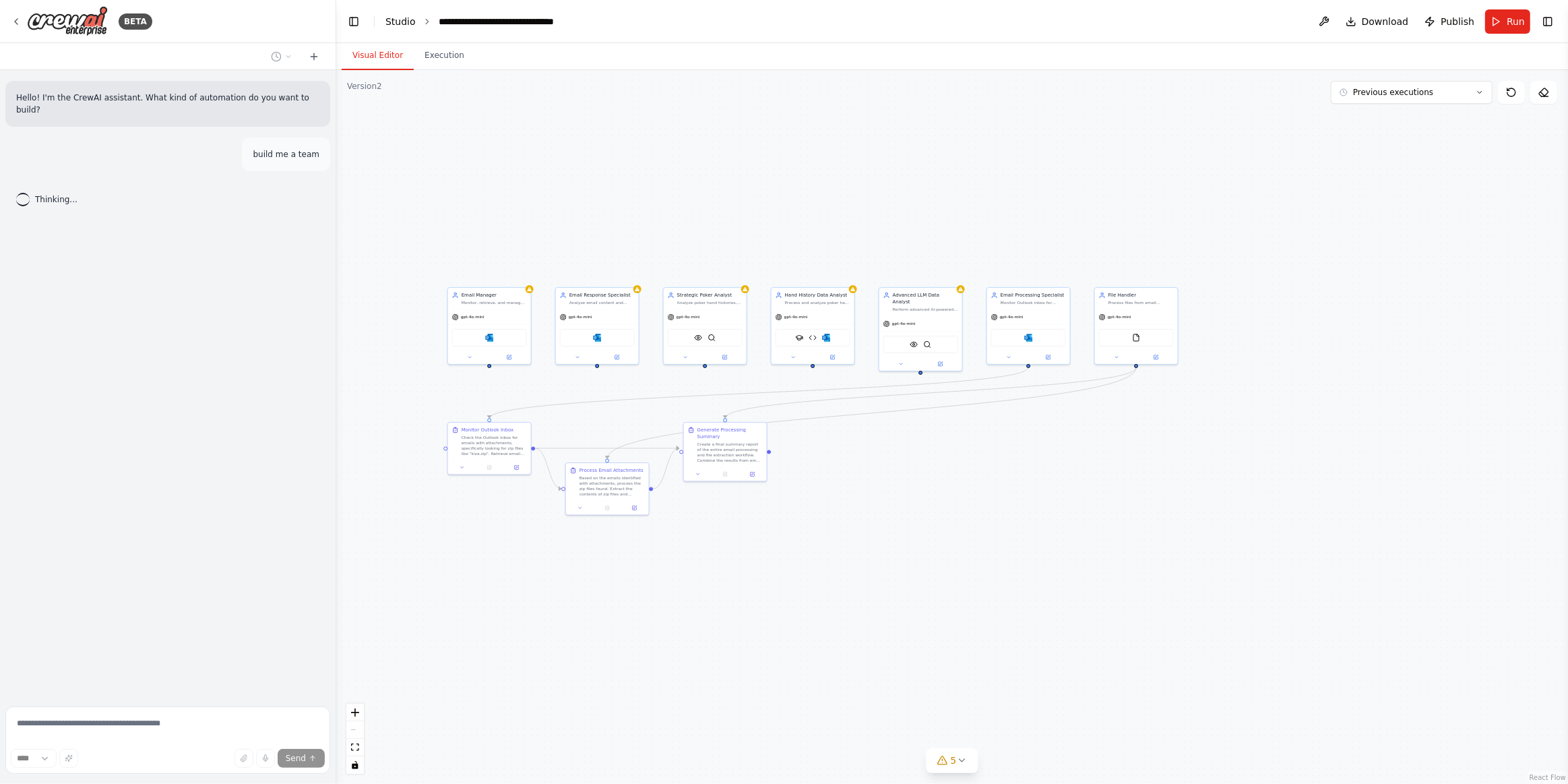
click at [400, 26] on link "Studio" at bounding box center [400, 22] width 31 height 11
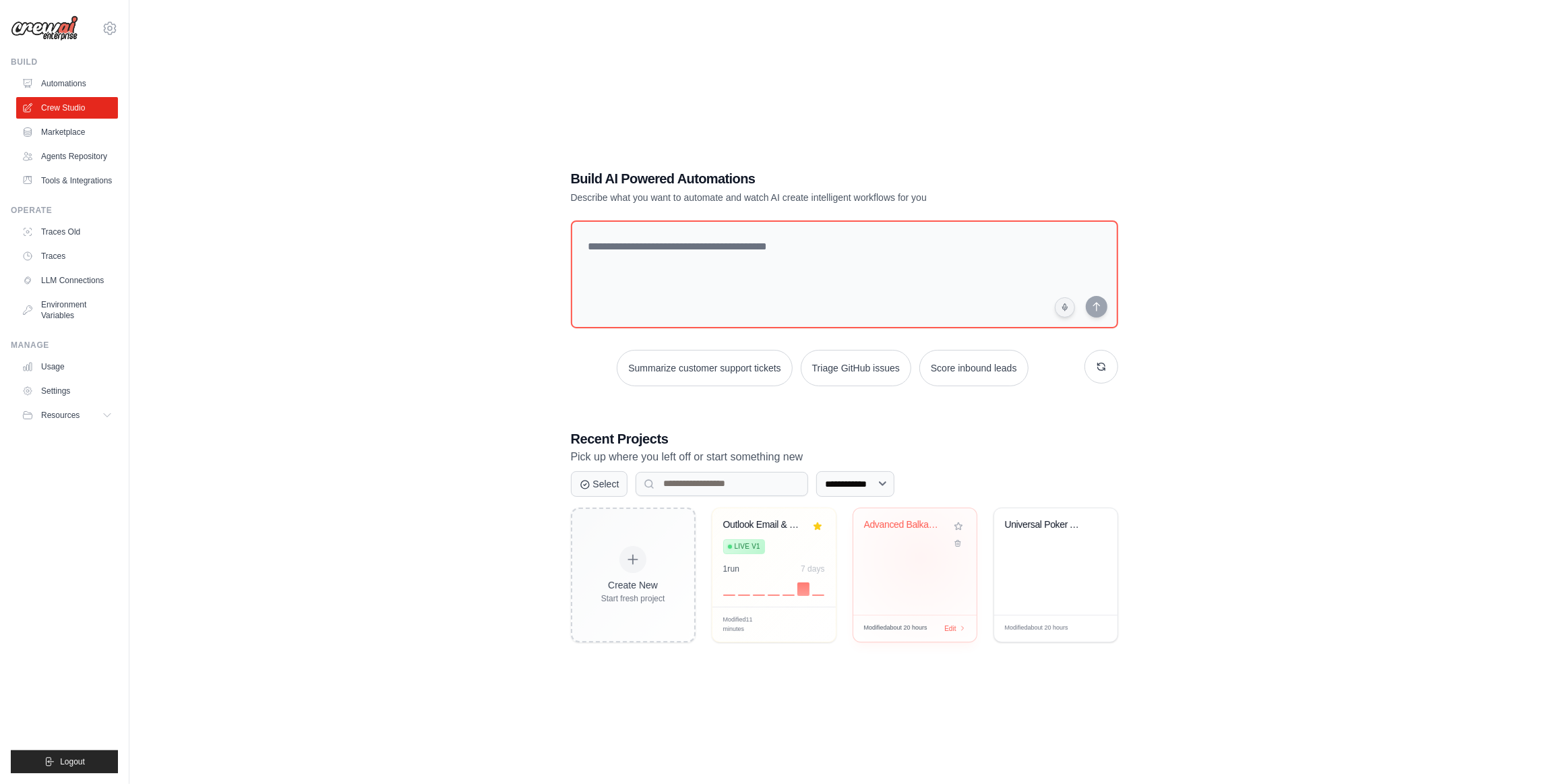
click at [921, 557] on div "Advanced Balkanski Poker TikTok Mar..." at bounding box center [914, 561] width 123 height 107
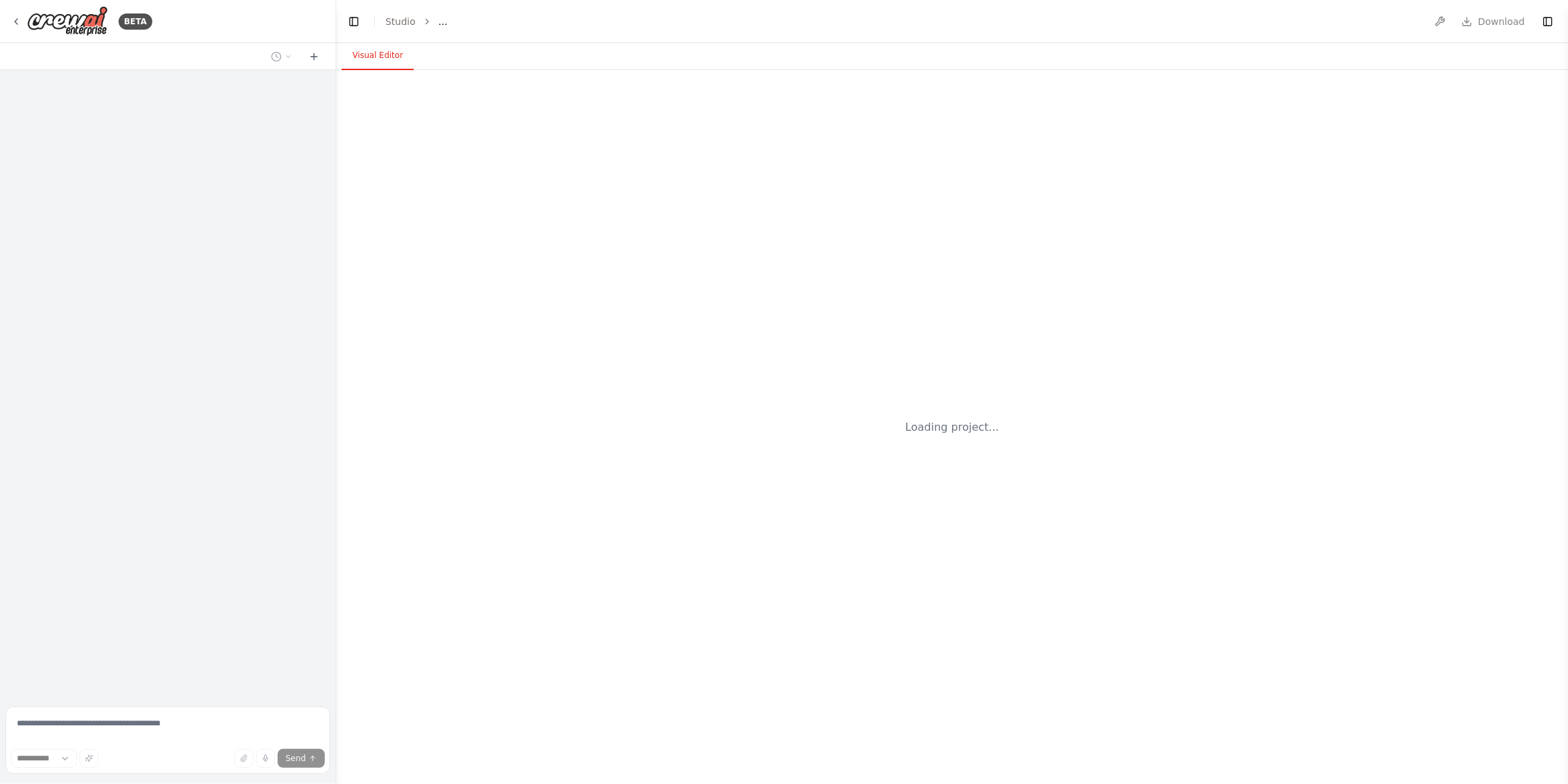
select select "****"
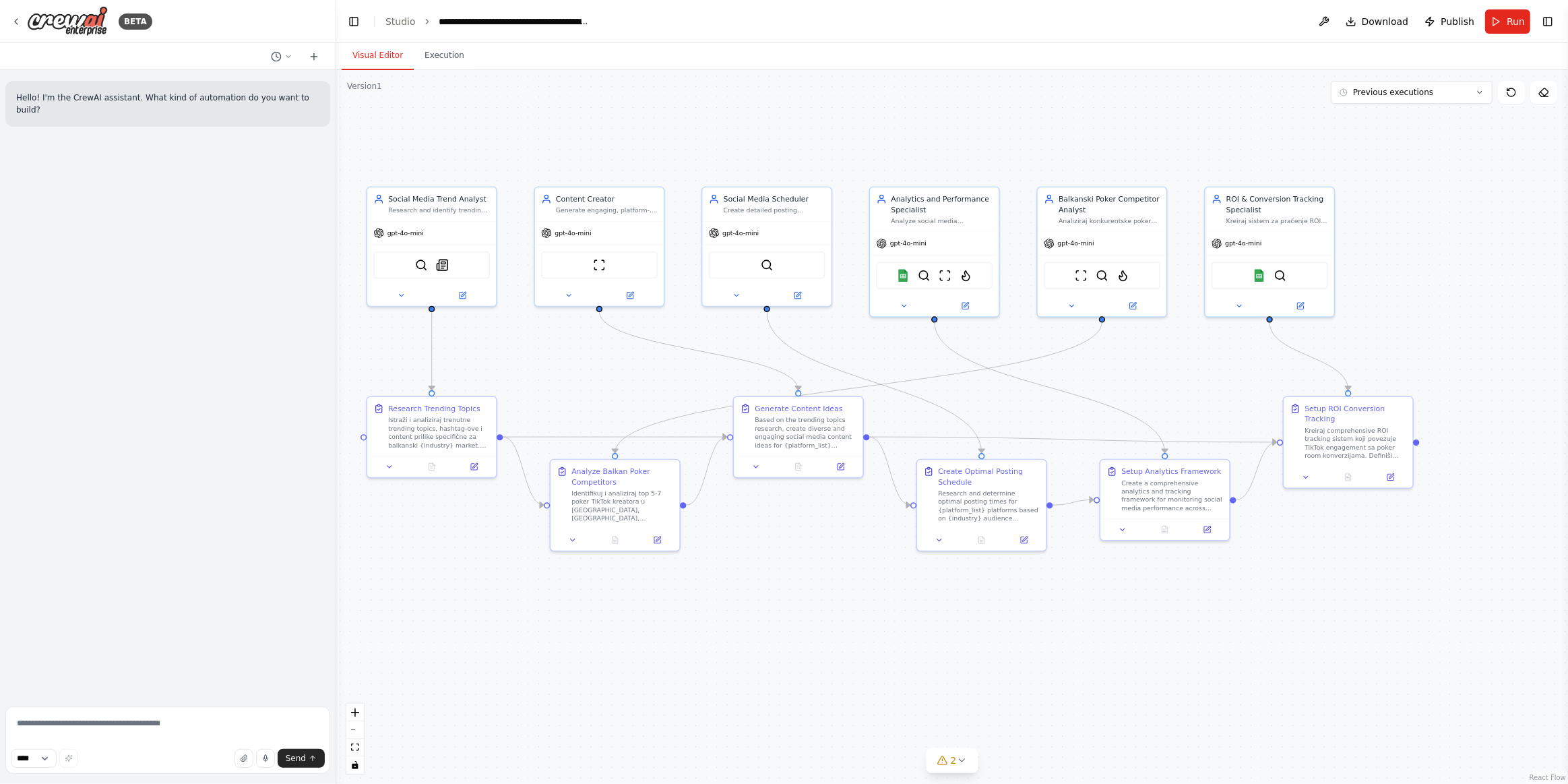
drag, startPoint x: 1045, startPoint y: 590, endPoint x: 875, endPoint y: 541, distance: 176.9
click at [875, 541] on div ".deletable-edge-delete-btn { width: 20px; height: 20px; border: 0px solid #ffff…" at bounding box center [952, 426] width 1232 height 713
click at [945, 771] on button "2" at bounding box center [952, 760] width 52 height 25
click at [375, 57] on button "Visual Editor" at bounding box center [378, 56] width 72 height 28
click at [400, 23] on link "Studio" at bounding box center [400, 22] width 31 height 11
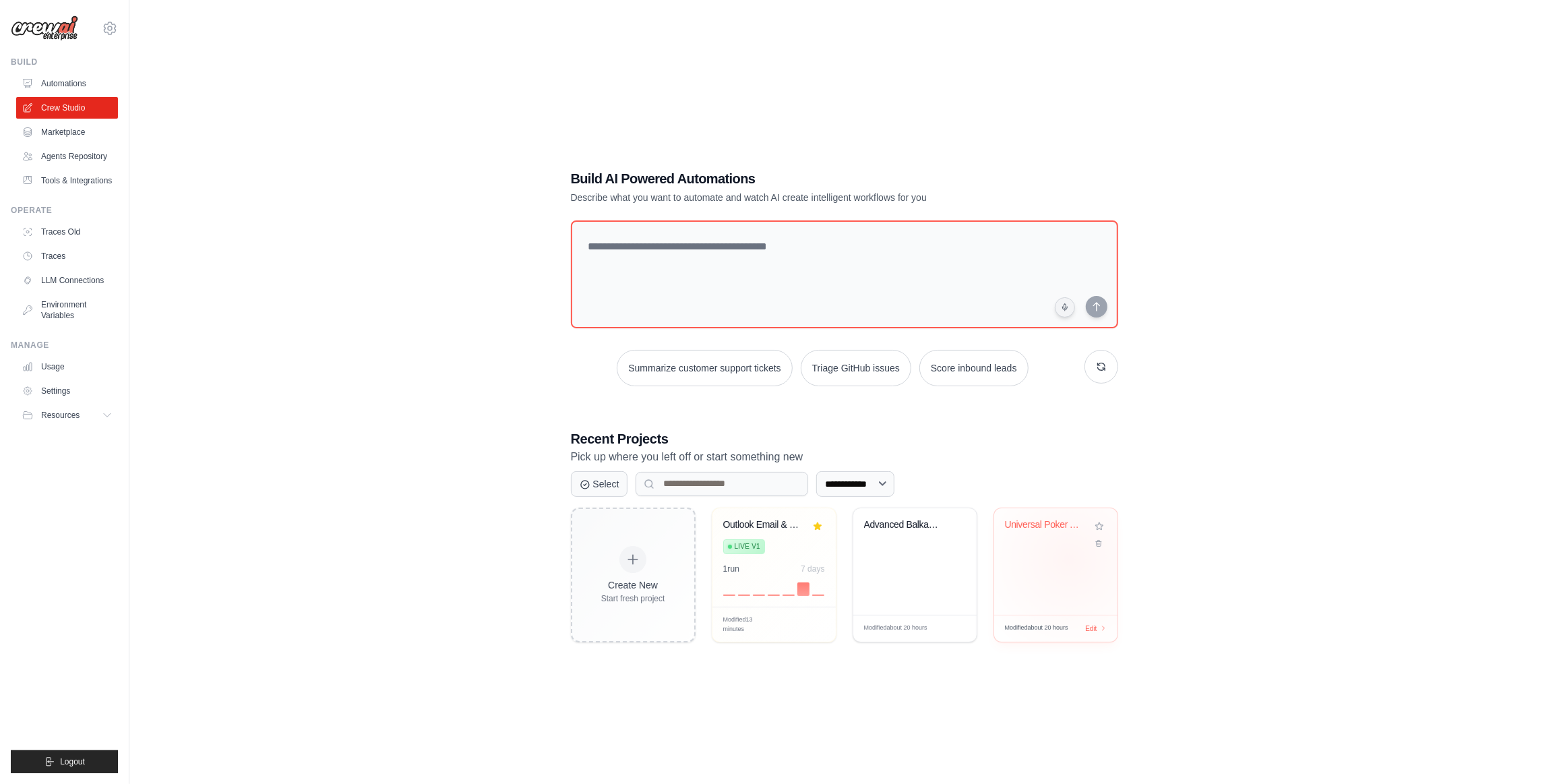
click at [1070, 559] on div "Universal Poker Analytics Hub - Mul..." at bounding box center [1056, 561] width 123 height 107
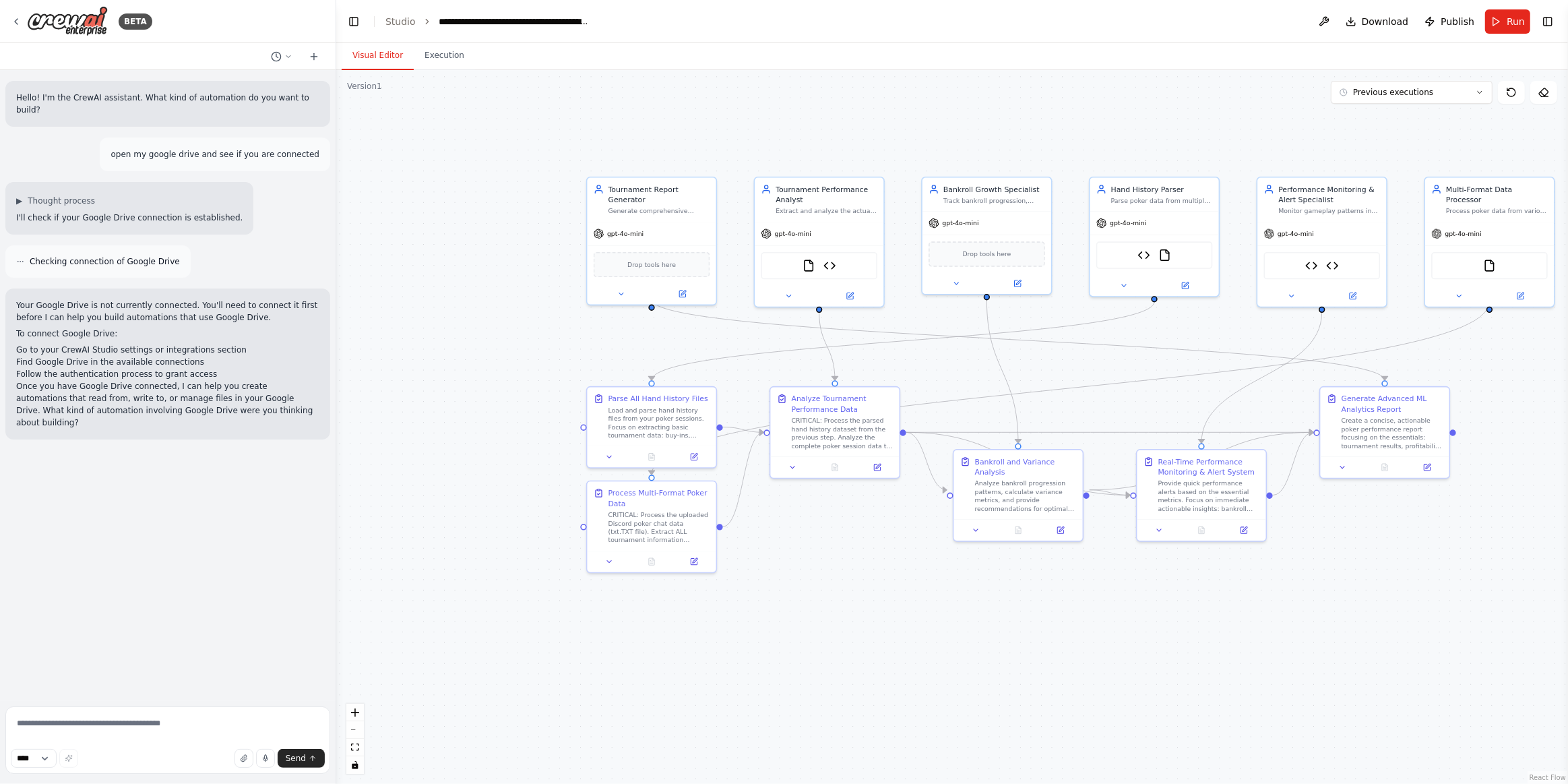
drag, startPoint x: 923, startPoint y: 691, endPoint x: 1040, endPoint y: 612, distance: 141.2
click at [1040, 612] on div ".deletable-edge-delete-btn { width: 20px; height: 20px; border: 0px solid #ffff…" at bounding box center [952, 426] width 1232 height 713
drag, startPoint x: 103, startPoint y: 707, endPoint x: 110, endPoint y: 713, distance: 9.2
click at [103, 708] on textarea at bounding box center [168, 740] width 324 height 67
drag, startPoint x: 625, startPoint y: 521, endPoint x: 639, endPoint y: 520, distance: 14.0
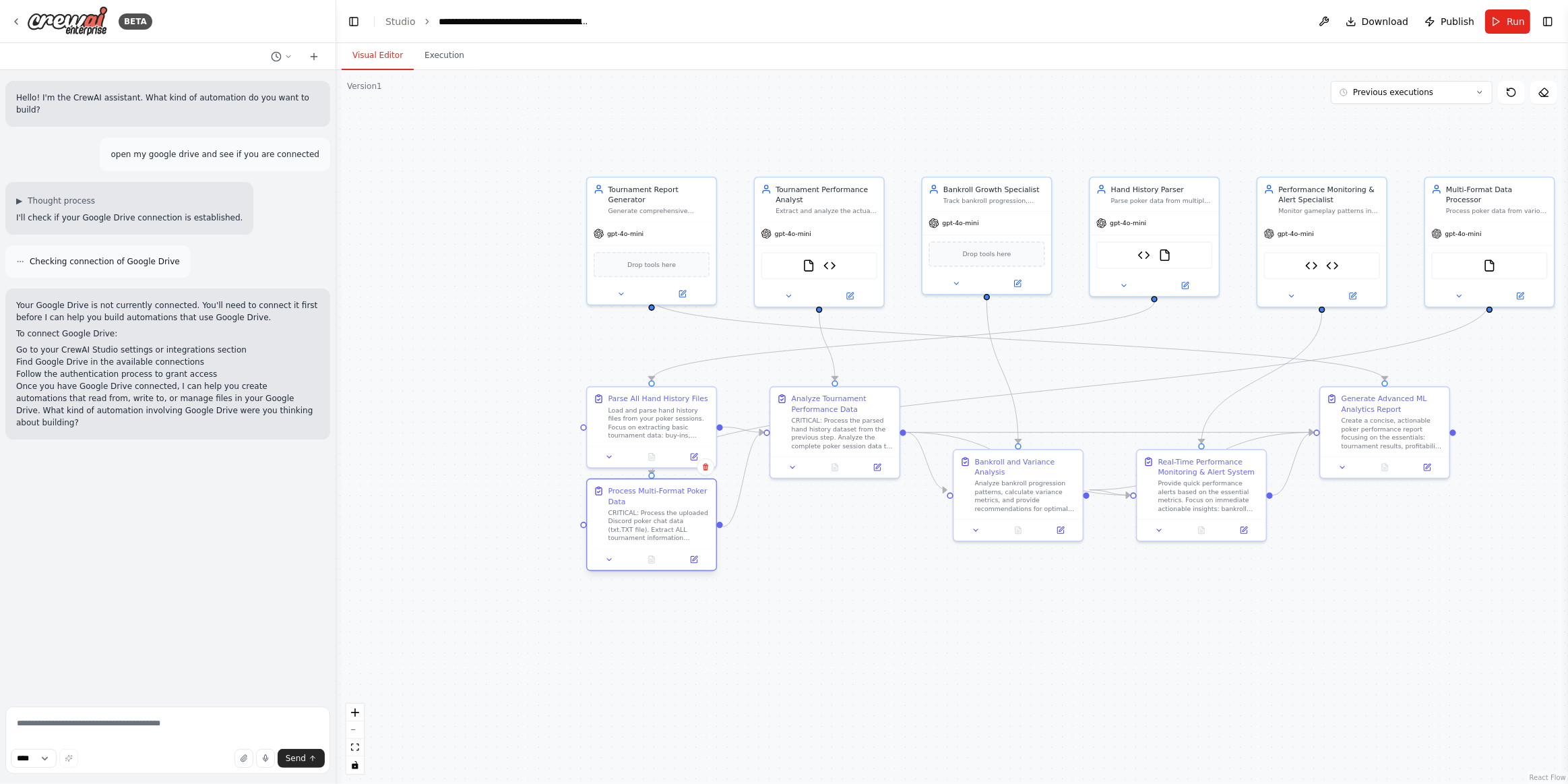
click at [625, 521] on div "CRITICAL: Process the uploaded Discord poker chat data (txt.TXT file). Extract …" at bounding box center [659, 525] width 102 height 34
click at [682, 565] on div at bounding box center [652, 560] width 129 height 22
click at [699, 560] on button at bounding box center [693, 560] width 36 height 13
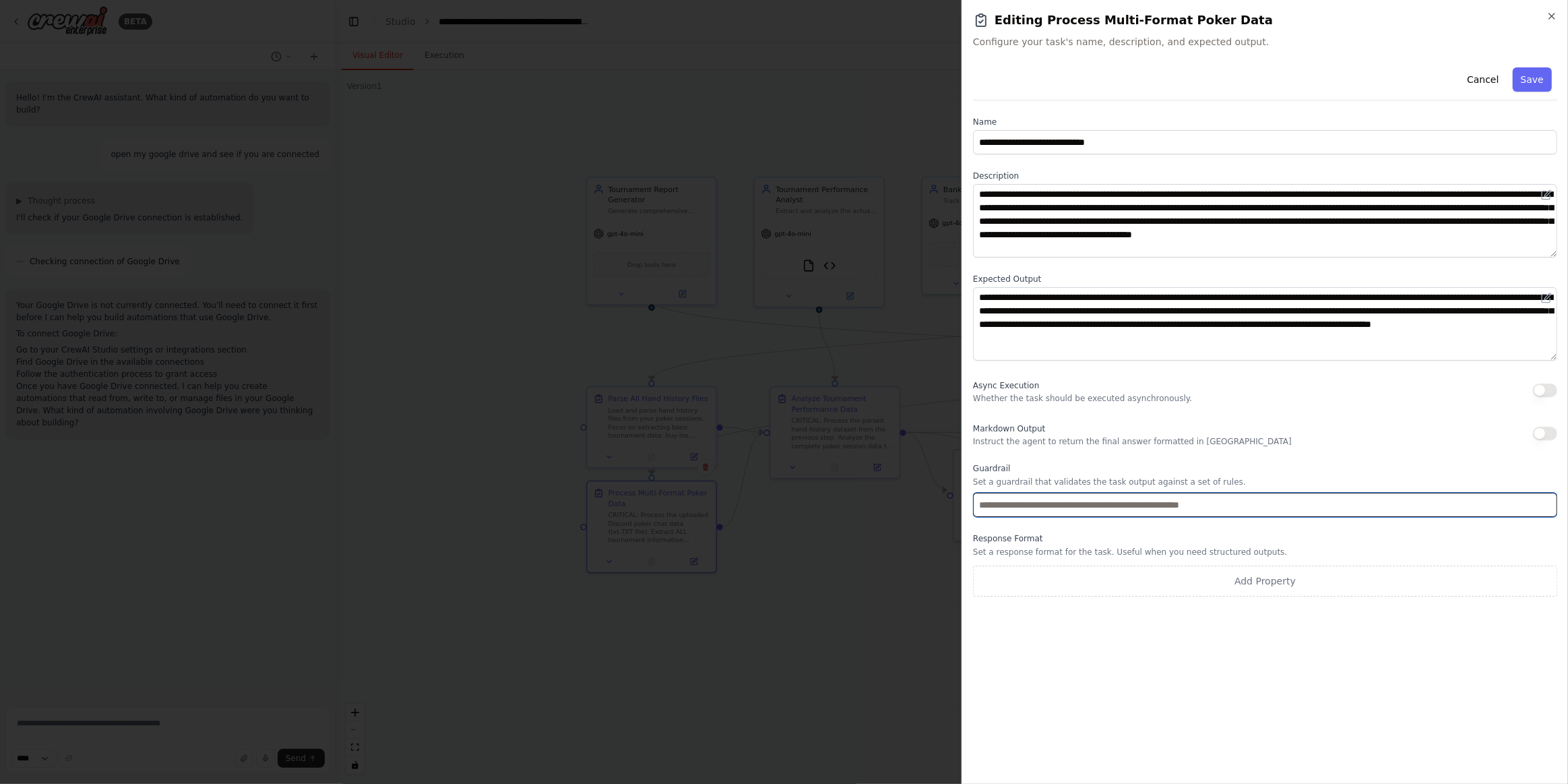
click at [1102, 504] on input "text" at bounding box center [1264, 504] width 584 height 24
click at [1541, 197] on icon at bounding box center [1546, 195] width 11 height 11
click at [1545, 191] on icon at bounding box center [1545, 195] width 8 height 8
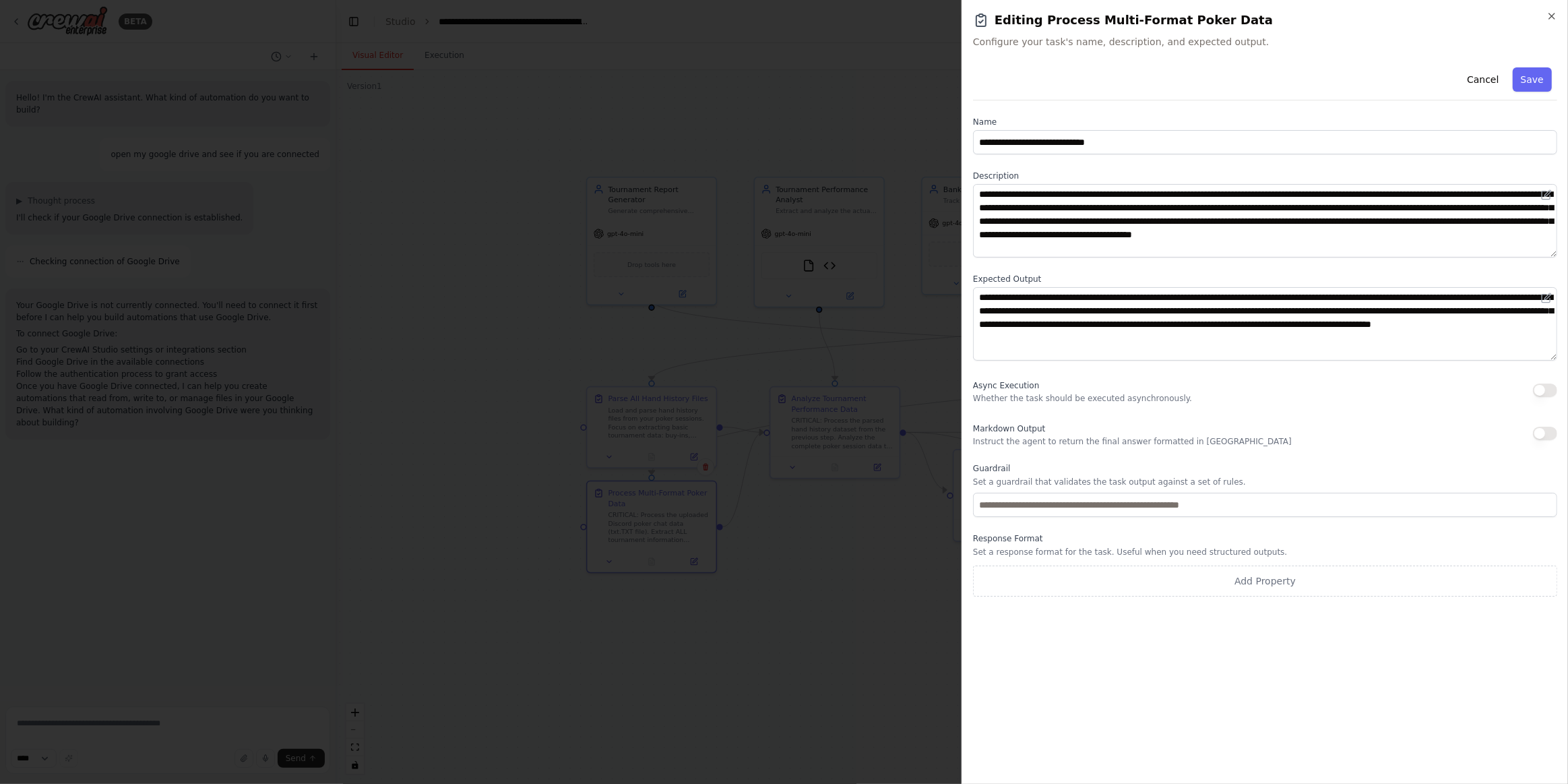
drag, startPoint x: 1546, startPoint y: 191, endPoint x: 1305, endPoint y: 218, distance: 242.5
click at [1544, 191] on icon at bounding box center [1546, 195] width 11 height 11
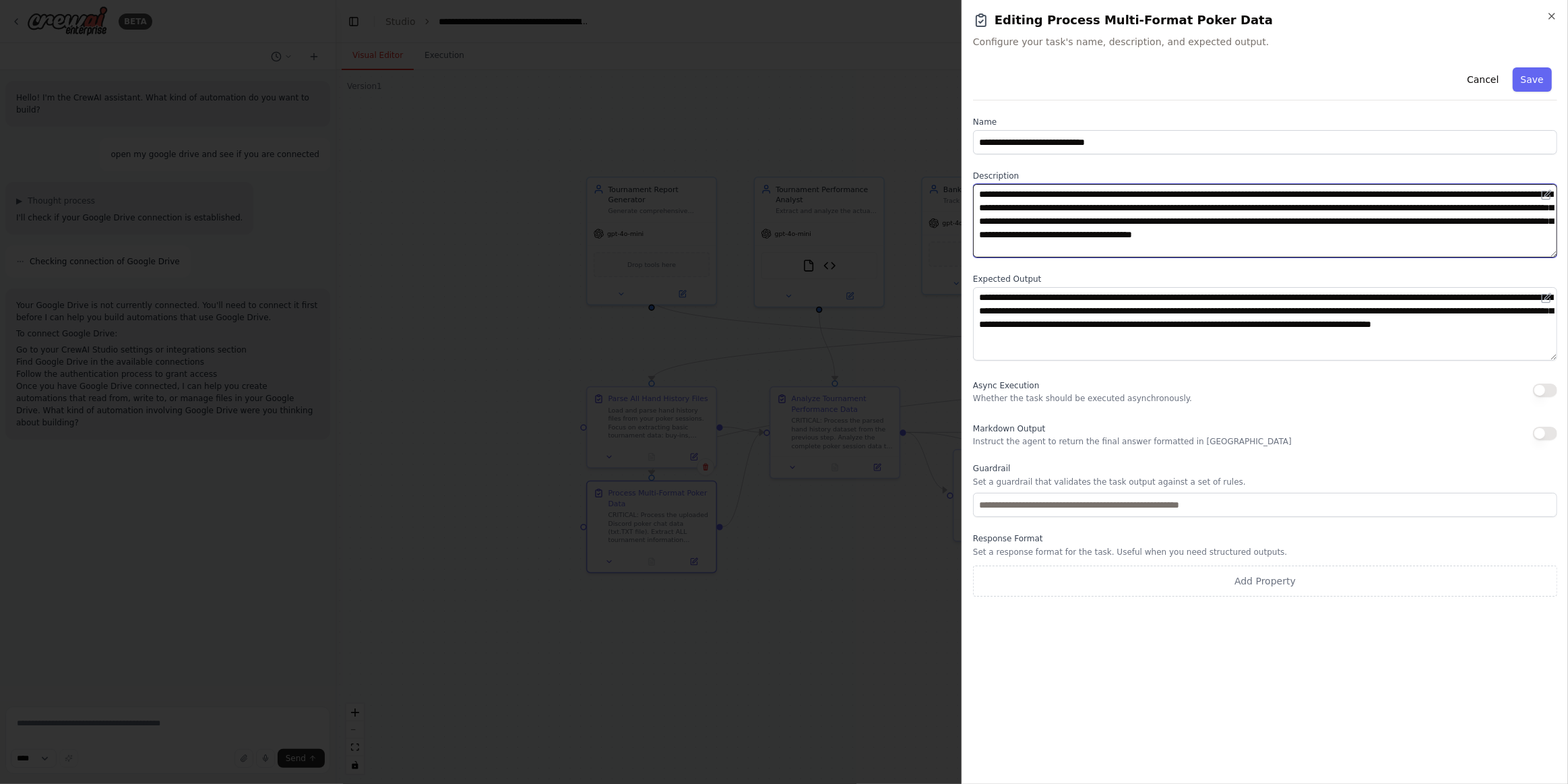
click at [1198, 253] on textarea "**********" at bounding box center [1264, 221] width 584 height 74
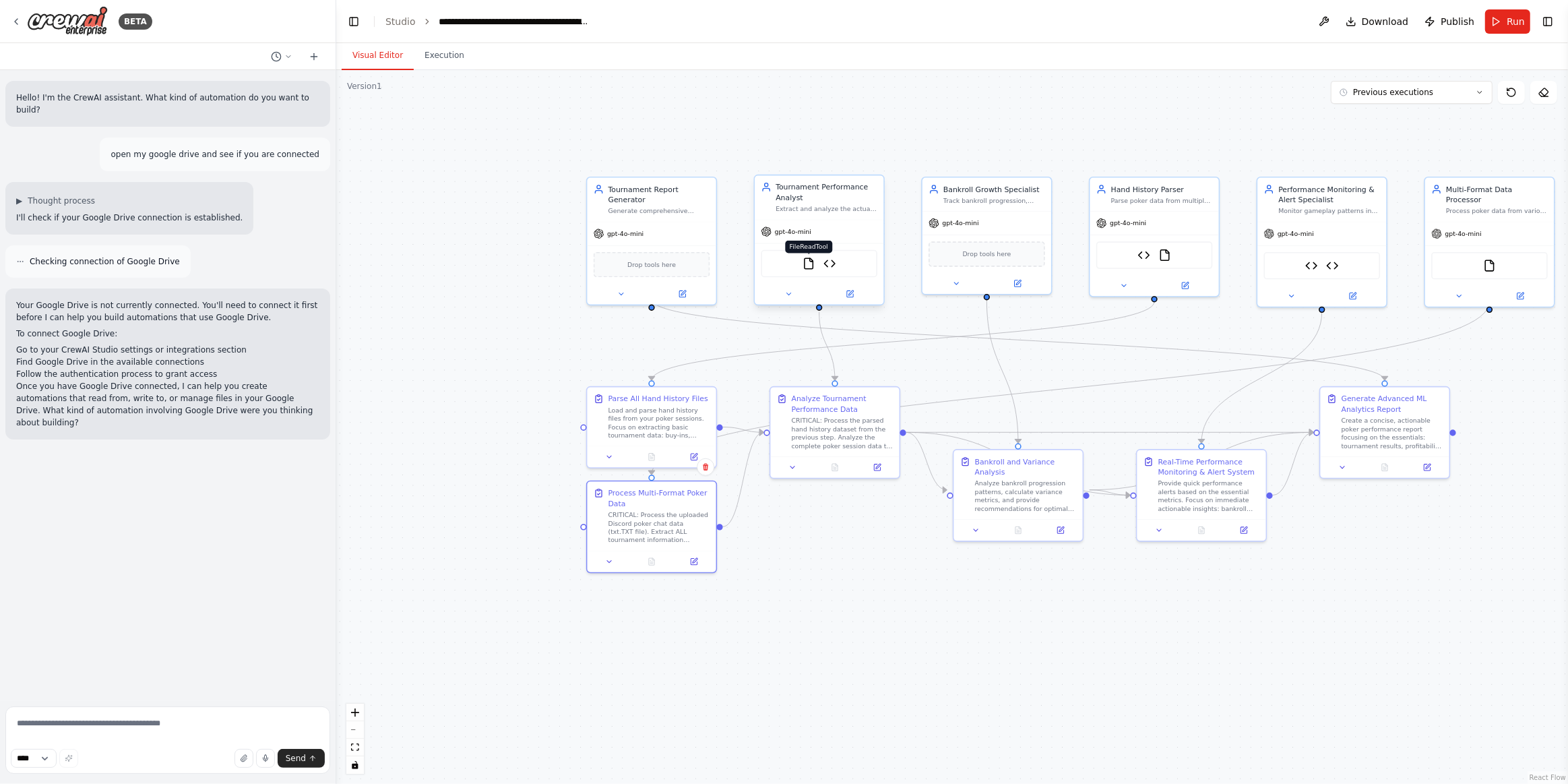
click at [813, 261] on img at bounding box center [809, 263] width 13 height 13
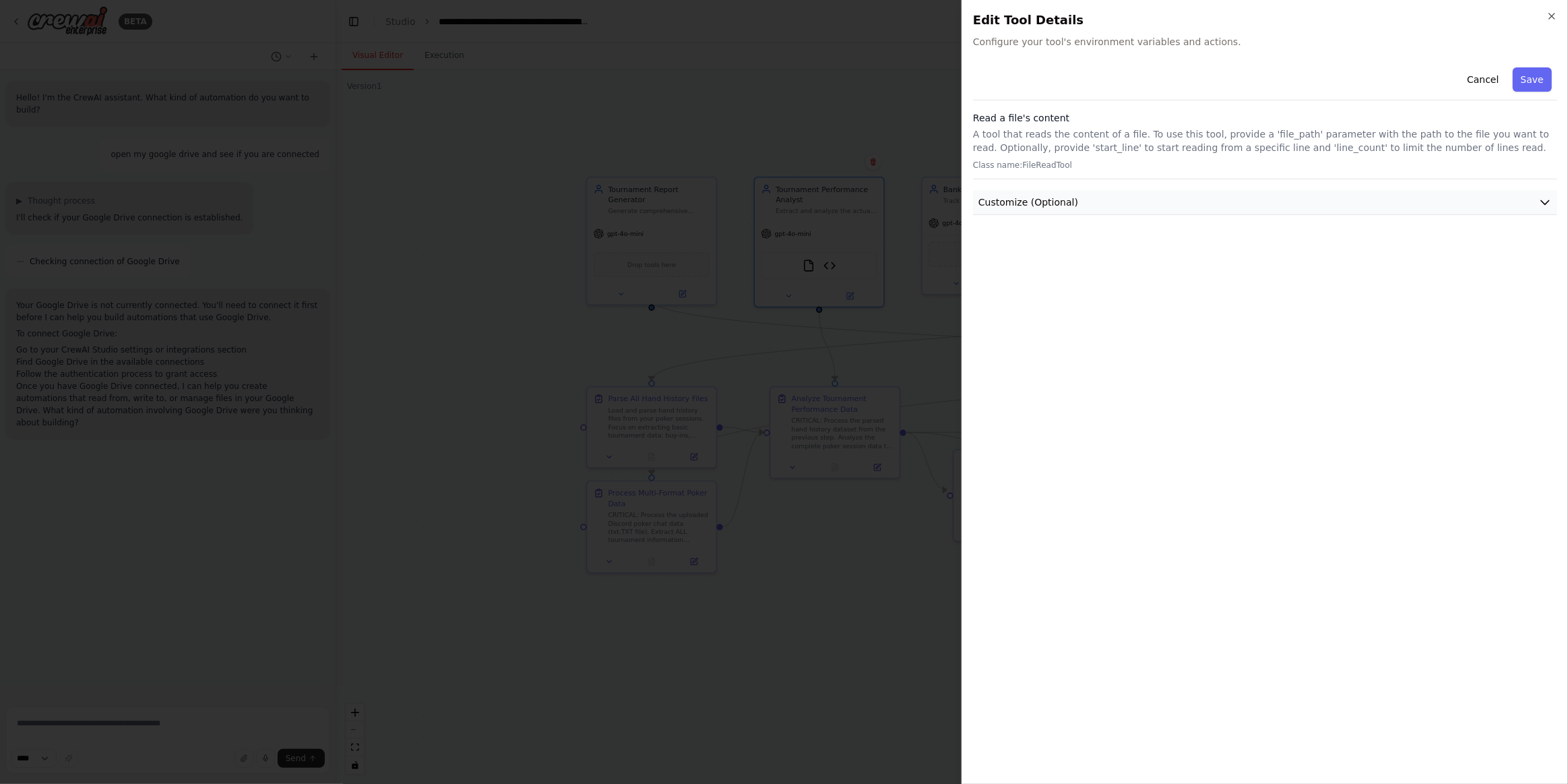
click at [1537, 198] on button "Customize (Optional)" at bounding box center [1264, 202] width 584 height 25
click at [1318, 276] on div "Cancel Save Read a file's content A tool that reads the content of a file. To u…" at bounding box center [1264, 417] width 584 height 711
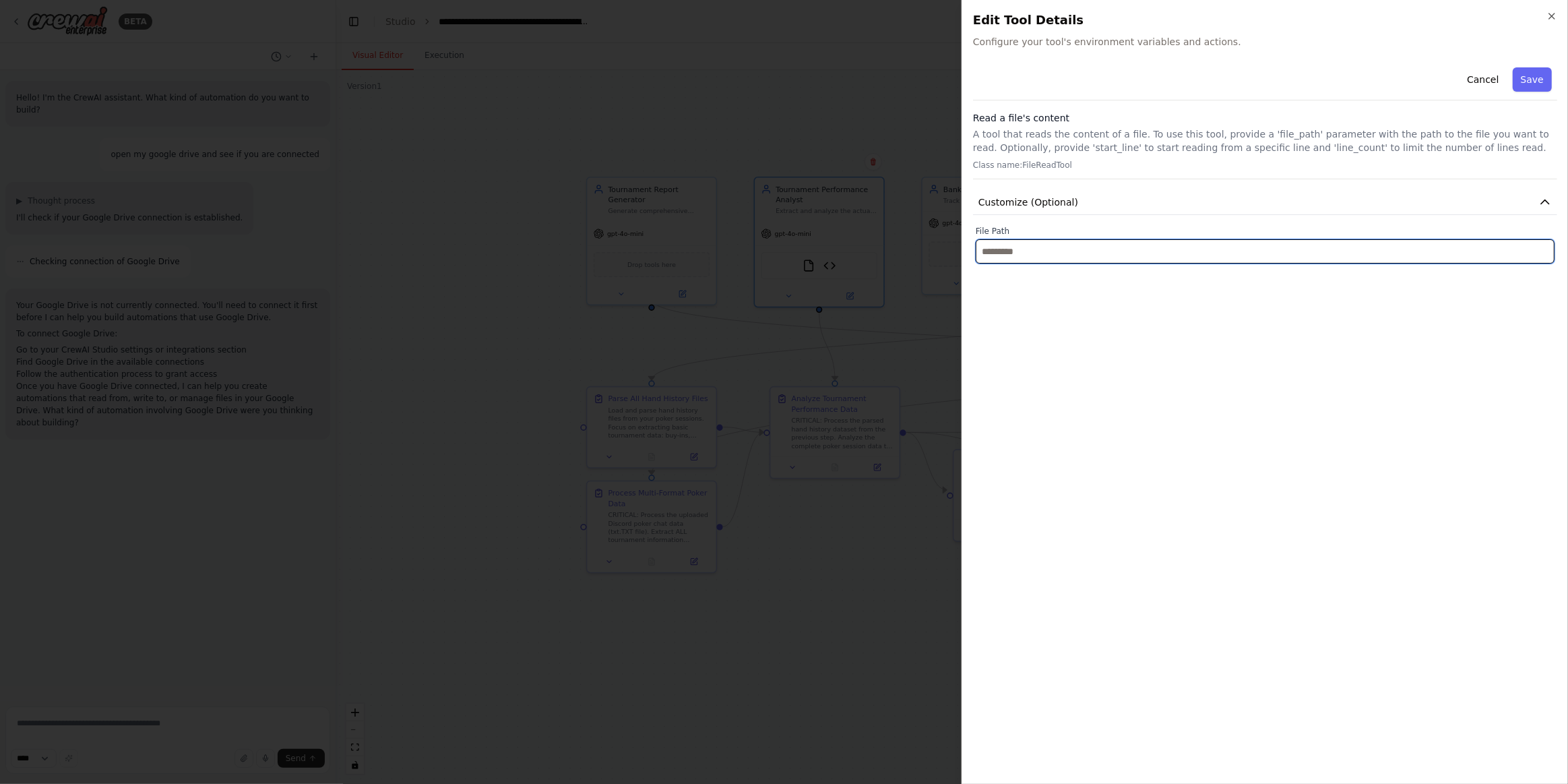
click at [1310, 250] on input "text" at bounding box center [1265, 251] width 578 height 24
click at [1309, 251] on input "text" at bounding box center [1265, 251] width 578 height 24
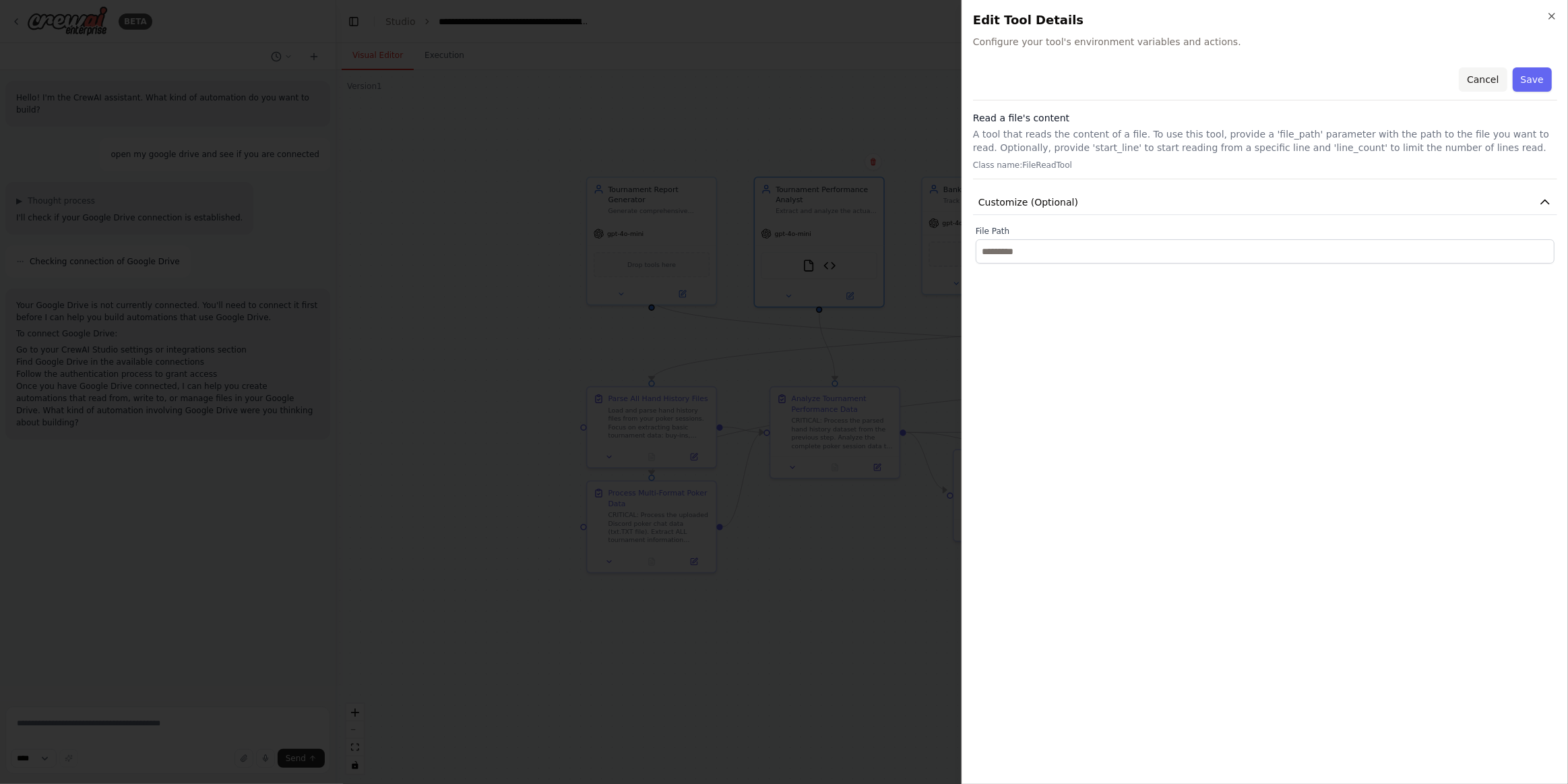
click at [1493, 79] on button "Cancel" at bounding box center [1482, 79] width 48 height 24
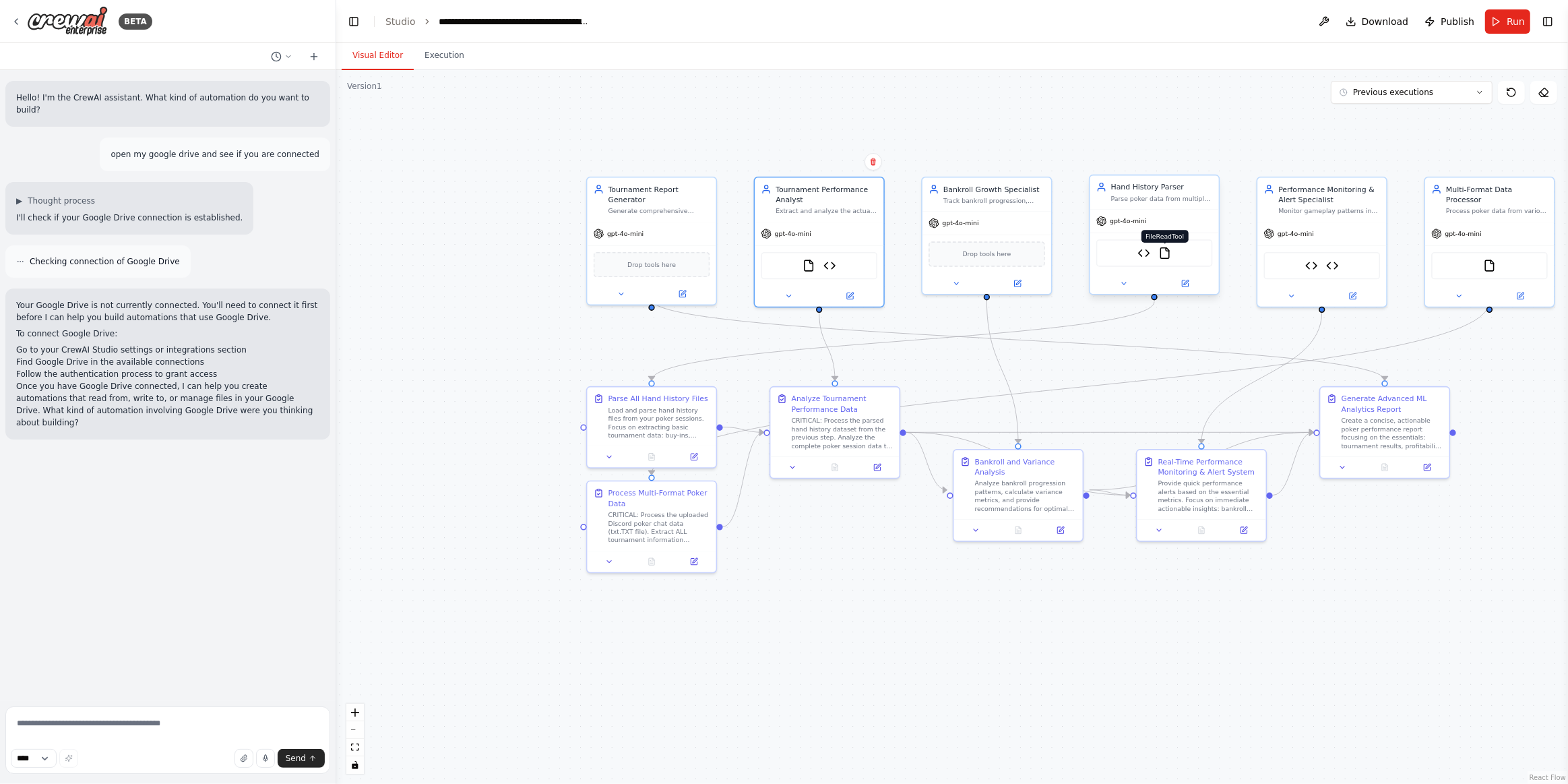
click at [1160, 256] on img at bounding box center [1164, 253] width 13 height 13
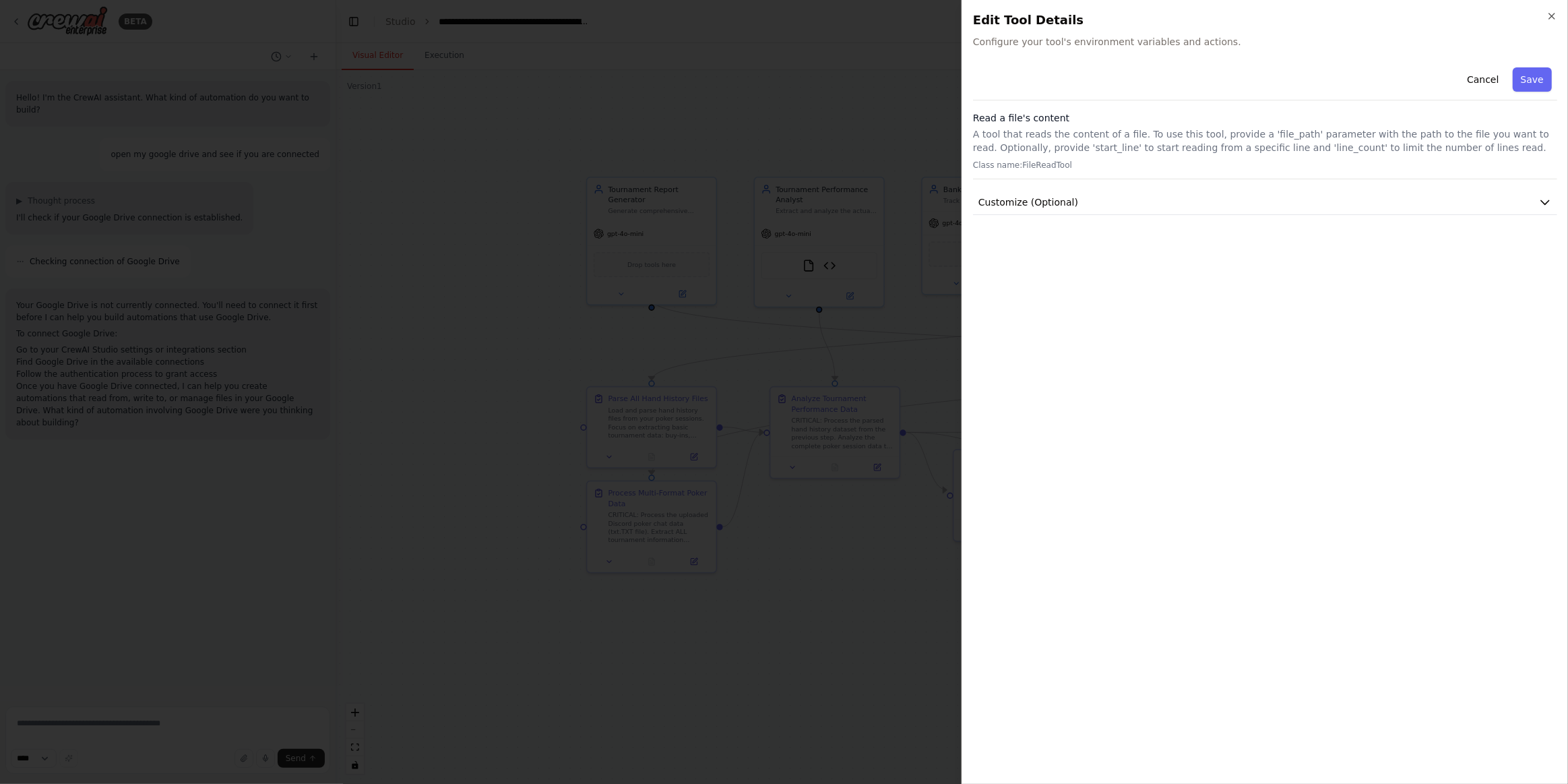
click at [1198, 186] on div "Cancel Save Read a file's content A tool that reads the content of a file. To u…" at bounding box center [1264, 138] width 584 height 153
click at [1186, 203] on button "Customize (Optional)" at bounding box center [1264, 202] width 584 height 25
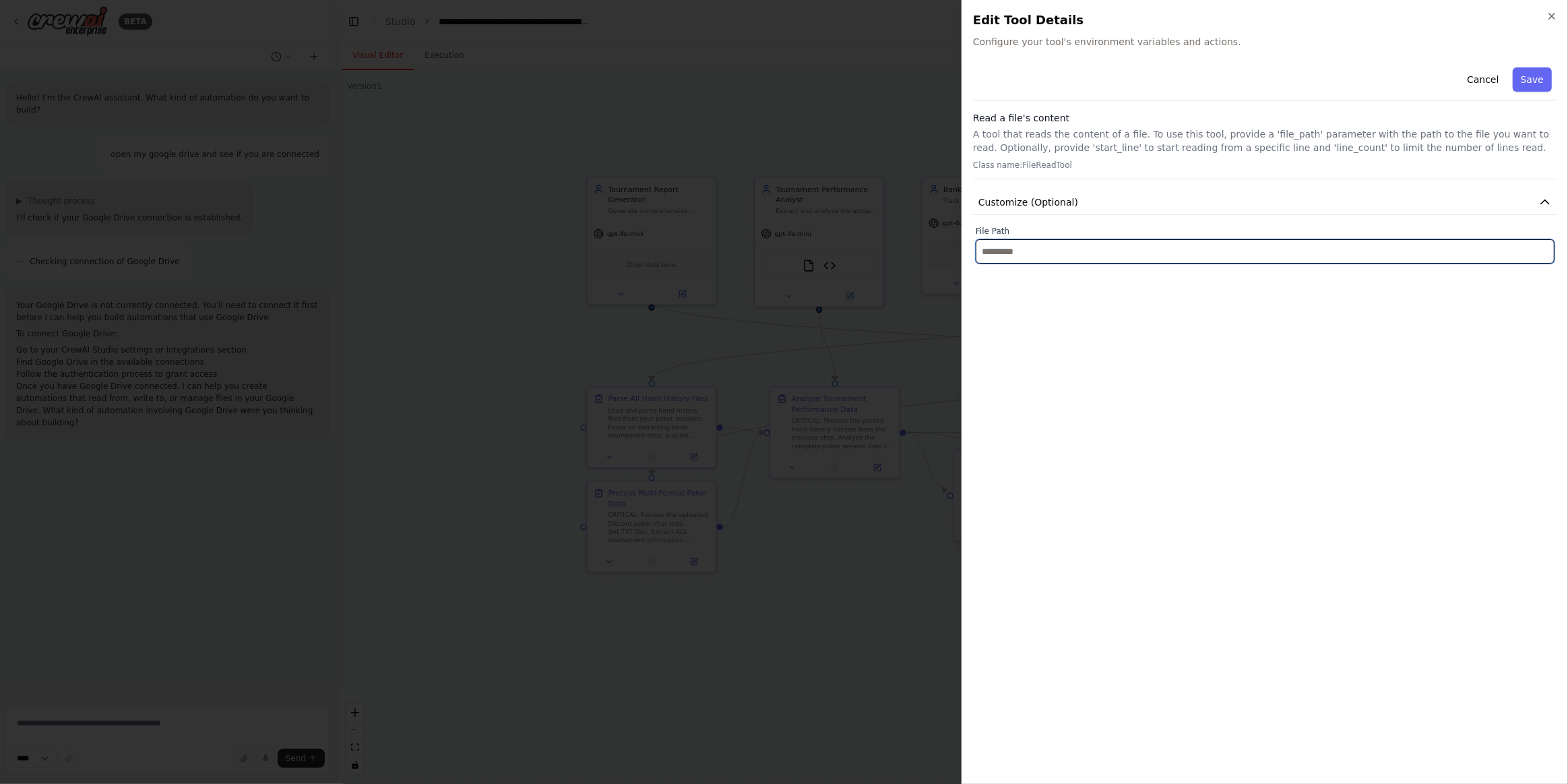
click at [1086, 250] on input "text" at bounding box center [1265, 251] width 578 height 24
drag, startPoint x: 1086, startPoint y: 250, endPoint x: 650, endPoint y: 209, distance: 437.9
click at [1082, 250] on input "text" at bounding box center [1265, 251] width 578 height 24
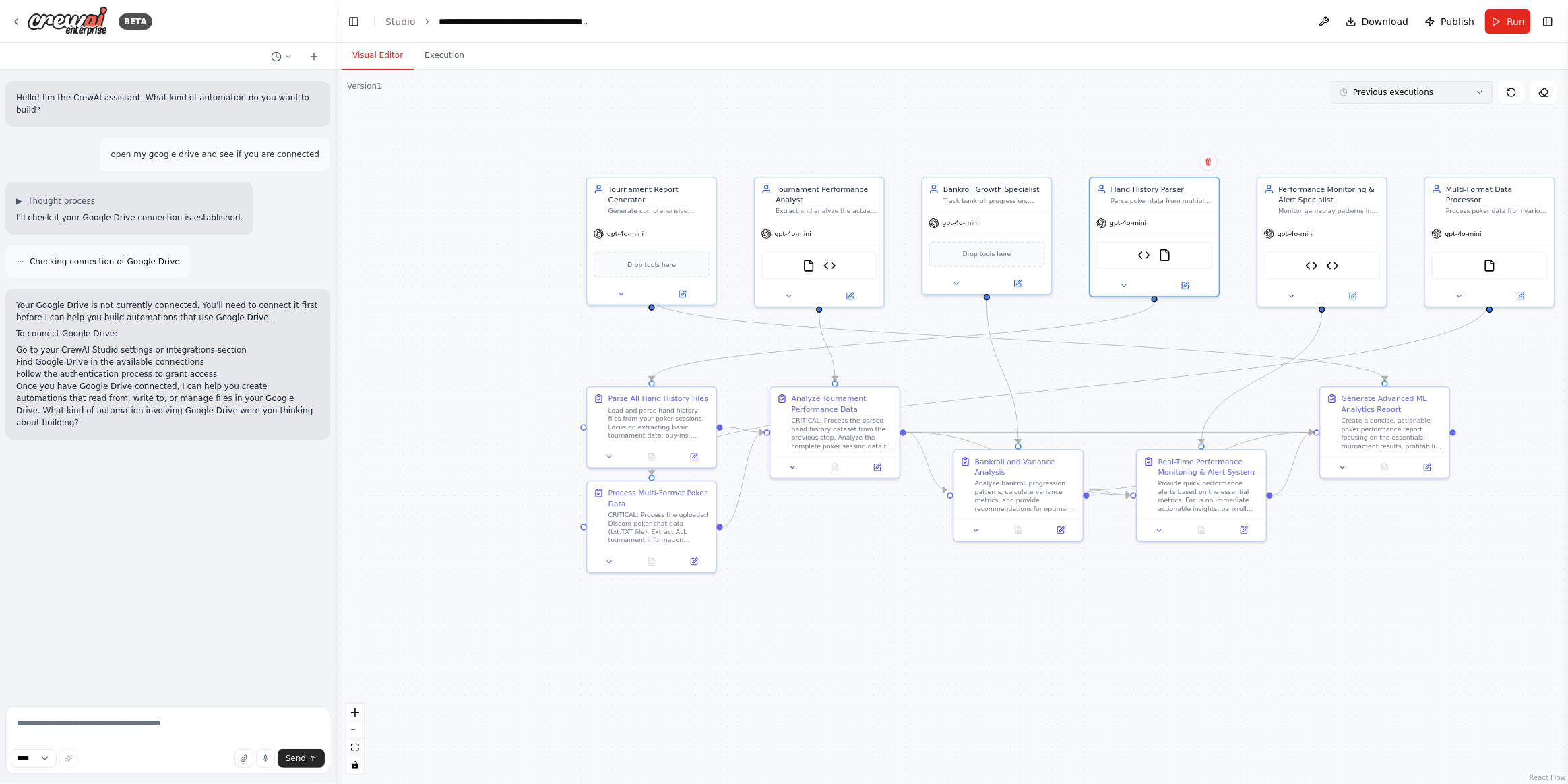
click at [1429, 99] on button "Previous executions" at bounding box center [1411, 92] width 161 height 23
click at [401, 601] on div ".deletable-edge-delete-btn { width: 20px; height: 20px; border: 0px solid #ffff…" at bounding box center [952, 426] width 1232 height 713
drag, startPoint x: 422, startPoint y: 267, endPoint x: 401, endPoint y: 251, distance: 26.4
click at [420, 260] on div ".deletable-edge-delete-btn { width: 20px; height: 20px; border: 0px solid #ffff…" at bounding box center [952, 426] width 1232 height 713
